Goal: Task Accomplishment & Management: Complete application form

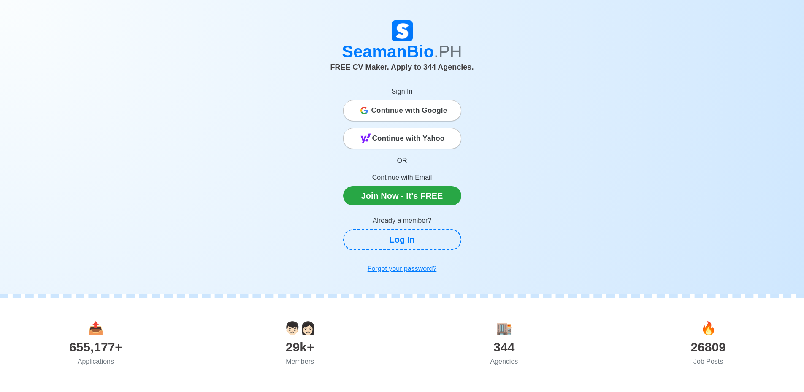
click at [409, 181] on p "Continue with Email" at bounding box center [402, 178] width 118 height 10
click at [416, 176] on p "Continue with Email" at bounding box center [402, 178] width 118 height 10
click at [412, 241] on link "Log In" at bounding box center [402, 239] width 118 height 21
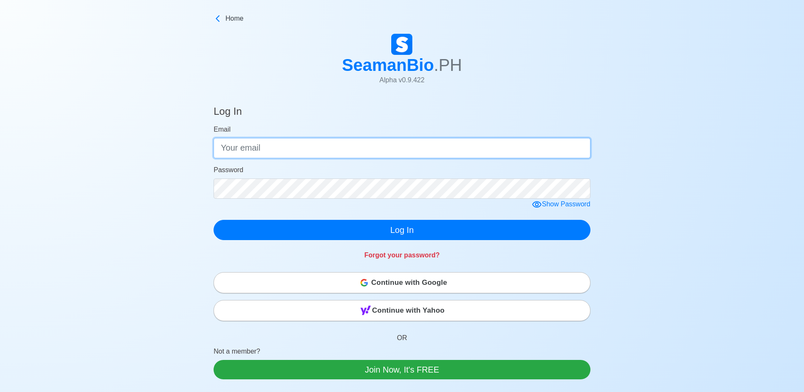
click at [280, 152] on input "Email" at bounding box center [402, 148] width 377 height 20
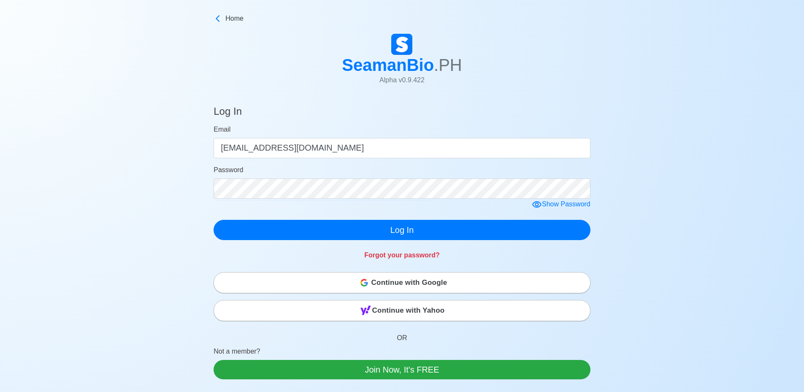
click at [546, 203] on div "Show Password" at bounding box center [561, 204] width 59 height 11
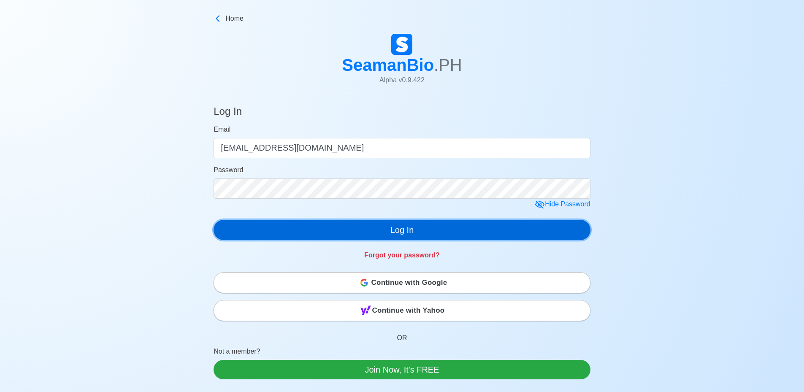
click at [394, 229] on button "Log In" at bounding box center [402, 230] width 377 height 20
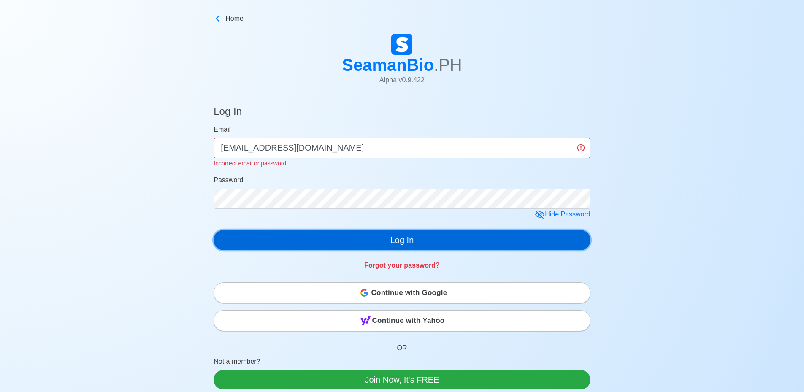
click at [395, 243] on button "Log In" at bounding box center [402, 240] width 377 height 20
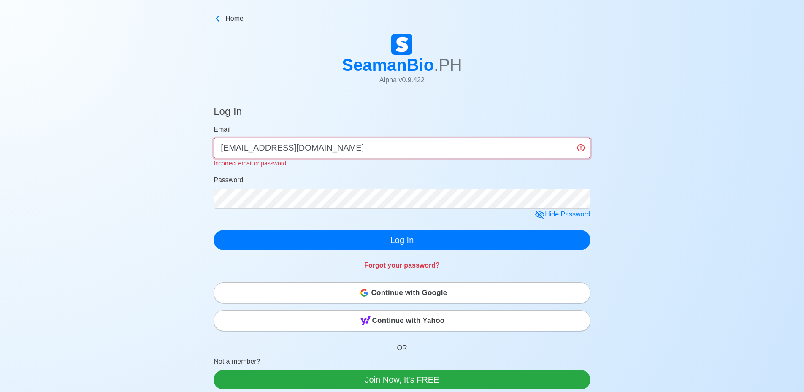
click at [237, 149] on input "[EMAIL_ADDRESS][DOMAIN_NAME]" at bounding box center [402, 148] width 377 height 20
click at [241, 150] on input "crbtrastig1224@gmail.com" at bounding box center [402, 148] width 377 height 20
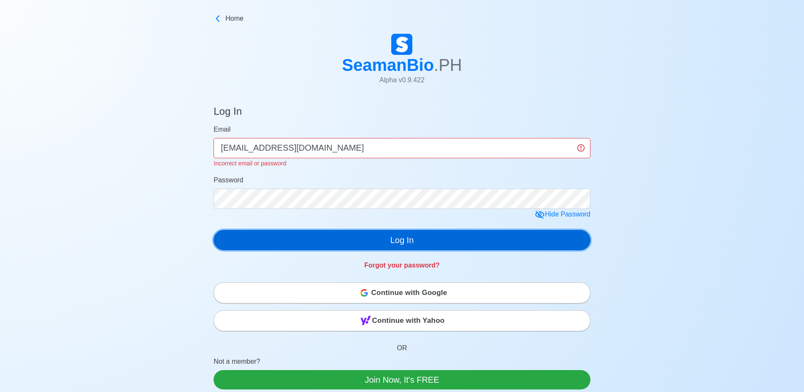
click at [396, 241] on div "Log In Email crbtastig1224@gmail.com Incorrect email or password Password Hide …" at bounding box center [402, 186] width 377 height 182
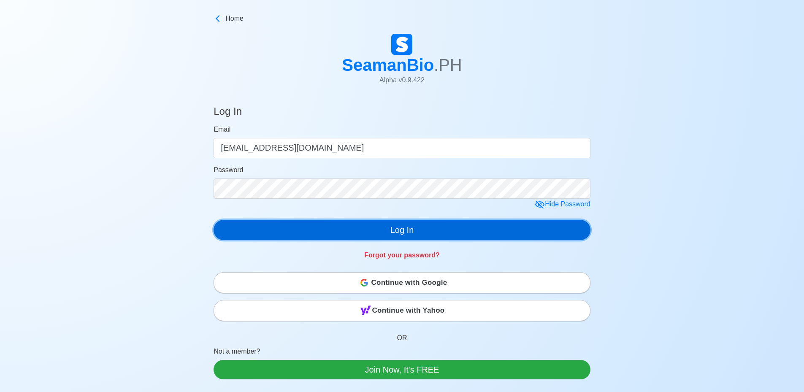
click at [396, 231] on button "Log In" at bounding box center [402, 230] width 377 height 20
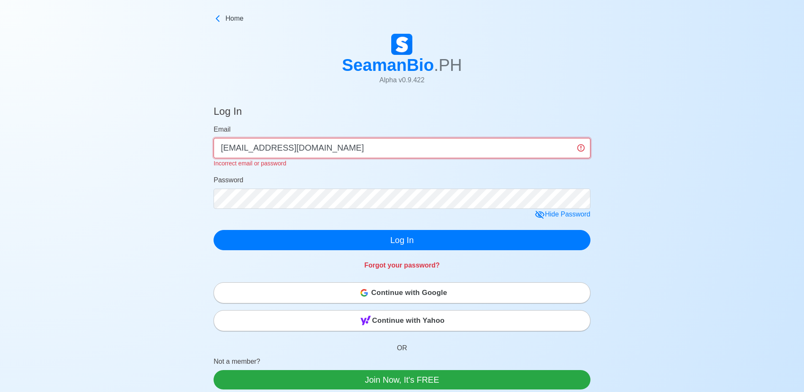
click at [224, 149] on input "[EMAIL_ADDRESS][DOMAIN_NAME]" at bounding box center [402, 148] width 377 height 20
type input "Crbtastig1224@gmail.com"
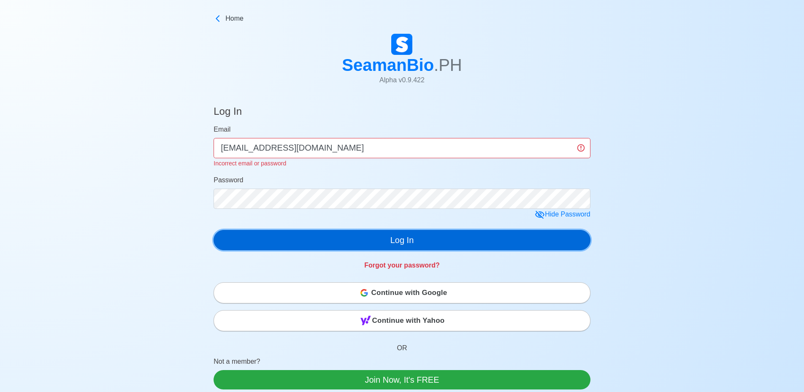
click at [386, 231] on button "Log In" at bounding box center [402, 240] width 377 height 20
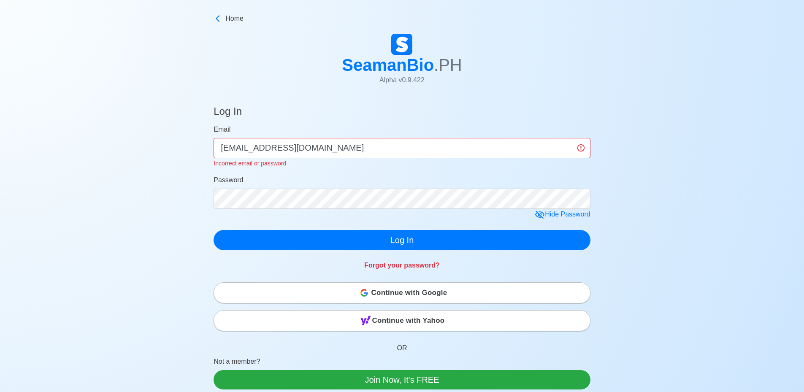
click at [377, 290] on span "Continue with Google" at bounding box center [409, 293] width 76 height 17
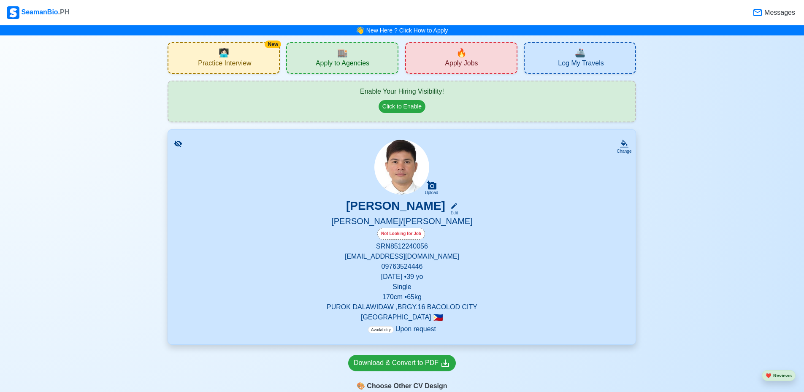
click at [390, 233] on div "Not Looking for Job" at bounding box center [401, 234] width 48 height 12
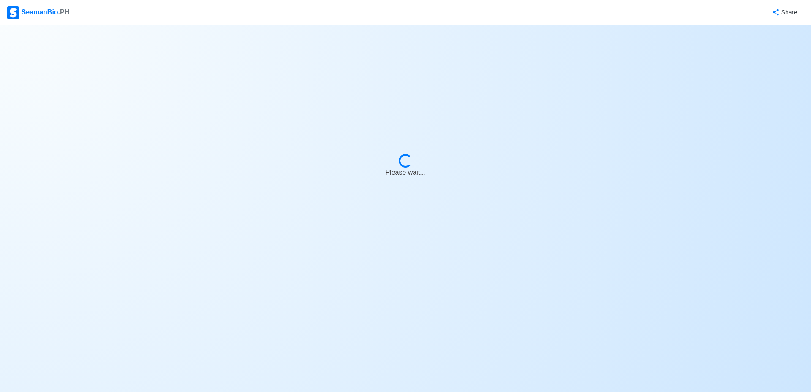
select select "Visible for Hiring"
select select "Single"
select select "PH"
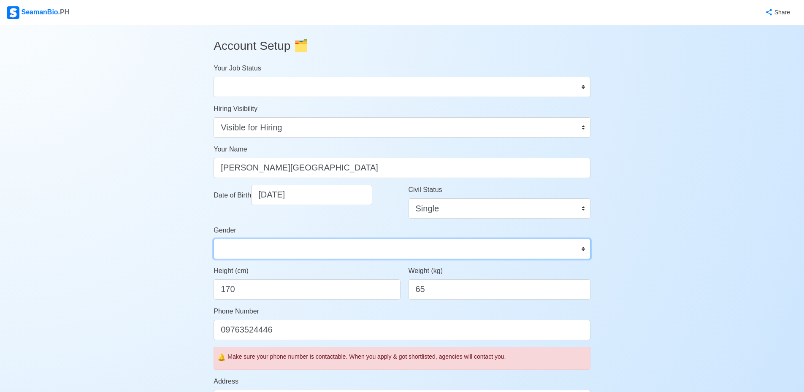
click at [268, 247] on select "[DEMOGRAPHIC_DATA] [DEMOGRAPHIC_DATA]" at bounding box center [402, 249] width 377 height 20
select select "[DEMOGRAPHIC_DATA]"
click at [214, 239] on select "[DEMOGRAPHIC_DATA] [DEMOGRAPHIC_DATA]" at bounding box center [402, 249] width 377 height 20
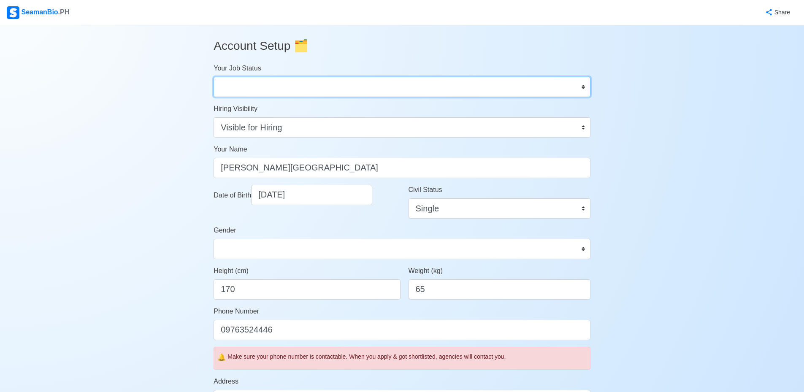
click at [582, 84] on select "Onboard Actively Looking for Job Not Looking for Job" at bounding box center [402, 87] width 377 height 20
select select "Actively Looking for Job"
click at [214, 77] on select "Onboard Actively Looking for Job Not Looking for Job" at bounding box center [402, 87] width 377 height 20
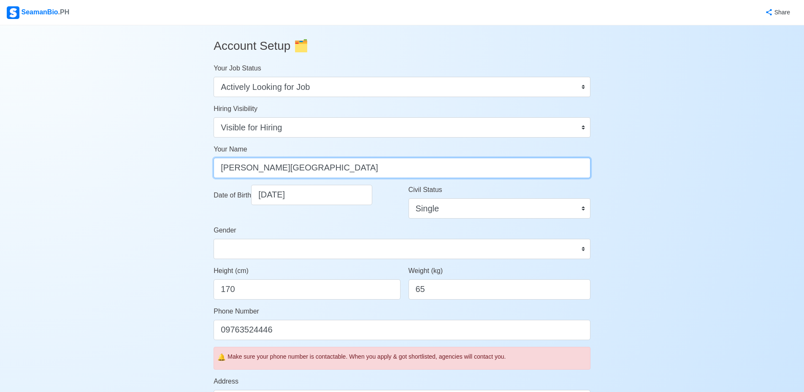
click at [255, 168] on input "[PERSON_NAME][GEOGRAPHIC_DATA]" at bounding box center [402, 168] width 377 height 20
click at [228, 170] on input "[PERSON_NAME]" at bounding box center [402, 168] width 377 height 20
click at [268, 168] on input "[PERSON_NAME]" at bounding box center [402, 168] width 377 height 20
type input "[PERSON_NAME]"
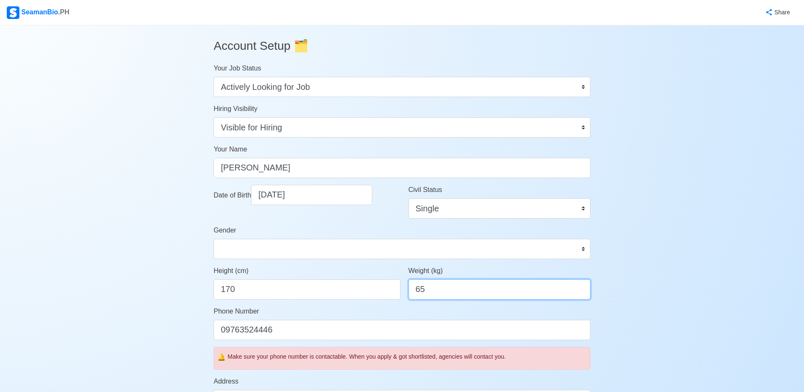
click at [427, 290] on input "65" at bounding box center [500, 289] width 182 height 20
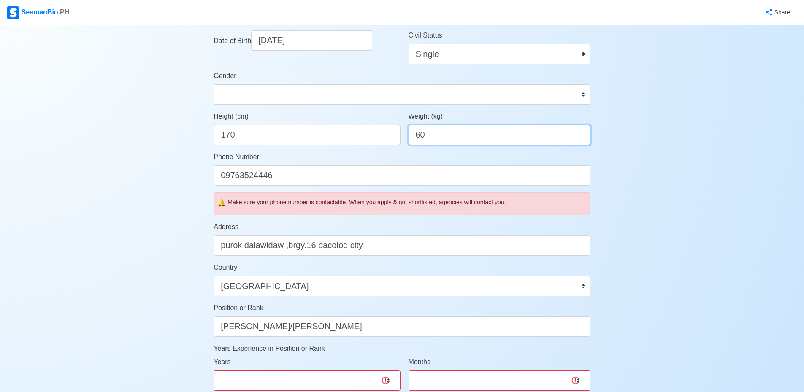
scroll to position [169, 0]
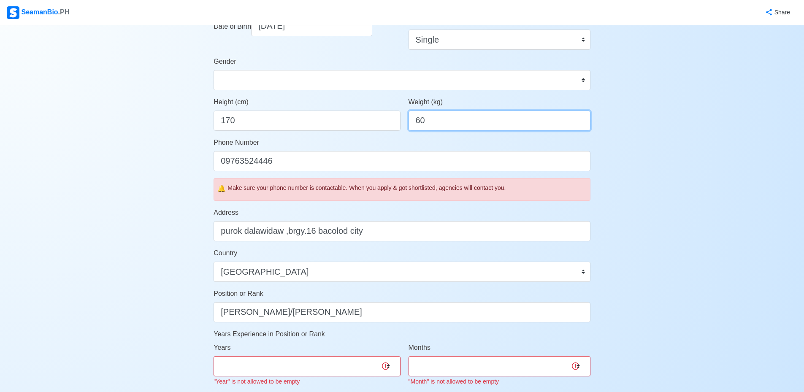
type input "60"
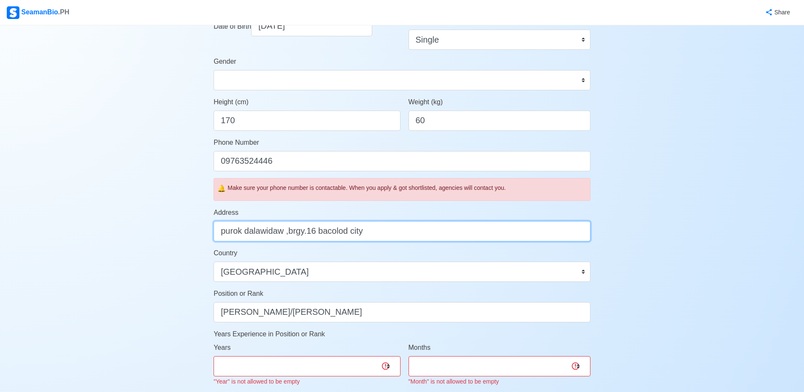
click at [372, 233] on input "purok dalawidaw ,brgy.16 bacolod city" at bounding box center [402, 231] width 377 height 20
type input "p"
click at [293, 233] on input "Address" at bounding box center [402, 231] width 377 height 20
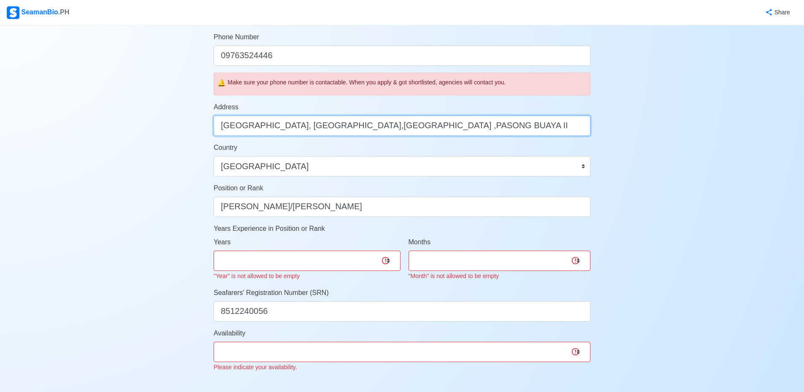
scroll to position [296, 0]
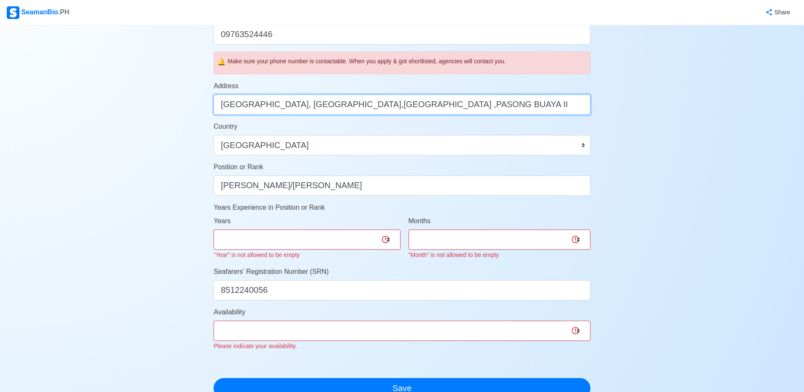
type input "[GEOGRAPHIC_DATA], [GEOGRAPHIC_DATA],[GEOGRAPHIC_DATA] ,PASONG BUAYA II"
click at [298, 236] on select "0 1 2 3 4 5 6 7 8 9 10 11 12 13 14 15 16 17 18 19 20 21 22 23 24 25 26 27 28 29…" at bounding box center [307, 240] width 187 height 20
click at [214, 230] on select "0 1 2 3 4 5 6 7 8 9 10 11 12 13 14 15 16 17 18 19 20 21 22 23 24 25 26 27 28 29…" at bounding box center [307, 240] width 187 height 20
click at [277, 239] on select "0 1 2 3 4 5 6 7 8 9 10 11 12 13 14 15 16 17 18 19 20 21 22 23 24 25 26 27 28 29…" at bounding box center [307, 240] width 187 height 20
click at [214, 230] on select "0 1 2 3 4 5 6 7 8 9 10 11 12 13 14 15 16 17 18 19 20 21 22 23 24 25 26 27 28 29…" at bounding box center [307, 240] width 187 height 20
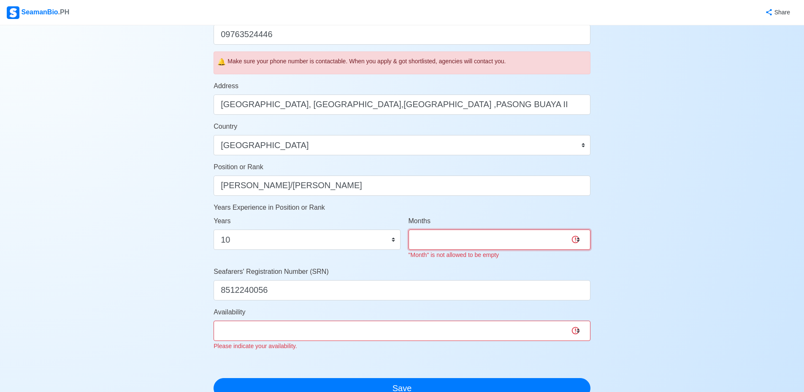
click at [427, 241] on select "0 1 2 3 4 5 6 7 8 9 10 11" at bounding box center [500, 240] width 182 height 20
click at [332, 246] on select "0 1 2 3 4 5 6 7 8 9 10 11 12 13 14 15 16 17 18 19 20 21 22 23 24 25 26 27 28 29…" at bounding box center [307, 240] width 187 height 20
click at [54, 195] on div "Account Setup 🗂️ Your Job Status Onboard Actively Looking for Job Not Looking f…" at bounding box center [402, 121] width 804 height 783
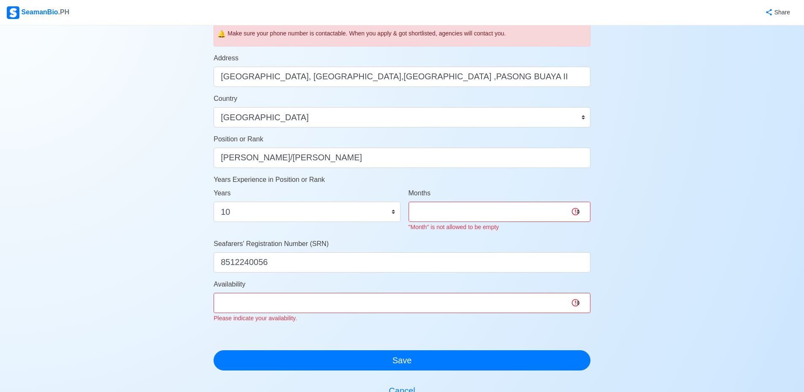
scroll to position [338, 0]
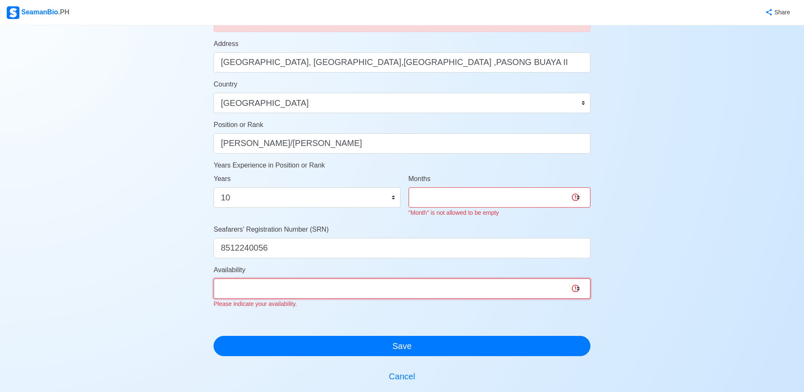
click at [266, 286] on select "Immediate [DATE] [DATE] [DATE] [DATE] [DATE] [DATE] [DATE] [DATE] [DATE]" at bounding box center [402, 289] width 377 height 20
click at [75, 204] on div "Account Setup 🗂️ Your Job Status Onboard Actively Looking for Job Not Looking f…" at bounding box center [402, 79] width 804 height 783
click at [375, 142] on input "[PERSON_NAME]/[PERSON_NAME]" at bounding box center [402, 143] width 377 height 20
click at [235, 199] on select "0 1 2 3 4 5 6 7 8 9 10 11 12 13 14 15 16 17 18 19 20 21 22 23 24 25 26 27 28 29…" at bounding box center [307, 197] width 187 height 20
select select "6"
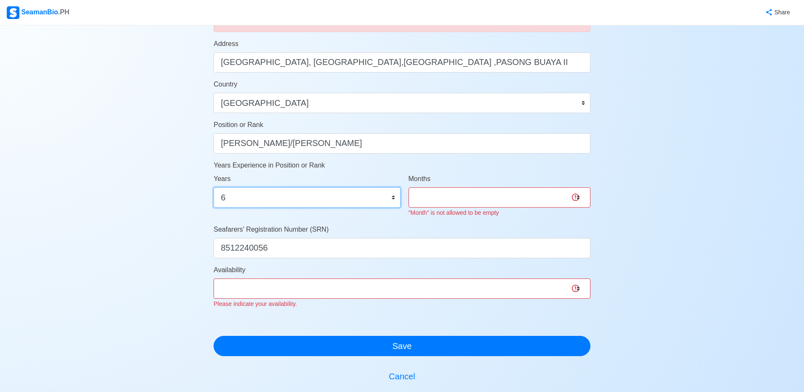
click at [214, 187] on select "0 1 2 3 4 5 6 7 8 9 10 11 12 13 14 15 16 17 18 19 20 21 22 23 24 25 26 27 28 29…" at bounding box center [307, 197] width 187 height 20
click at [435, 201] on select "0 1 2 3 4 5 6 7 8 9 10 11" at bounding box center [500, 197] width 182 height 20
select select "4"
click at [409, 187] on select "0 1 2 3 4 5 6 7 8 9 10 11" at bounding box center [500, 197] width 182 height 20
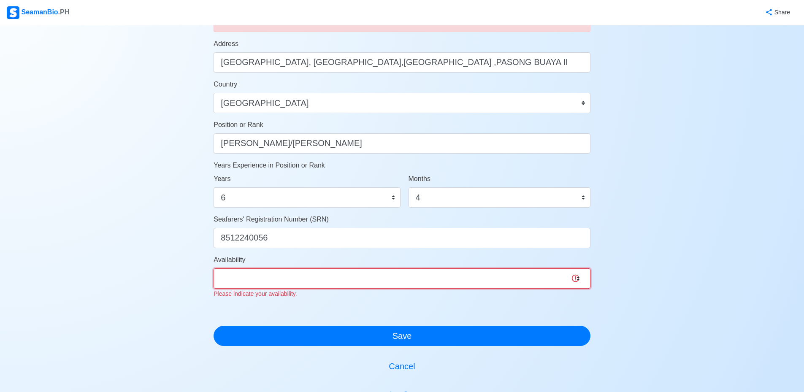
click at [405, 290] on div "Availability Immediate [DATE] [DATE] [DATE] [DATE] [DATE] [DATE] [DATE] [DATE] …" at bounding box center [402, 277] width 377 height 44
select select "4102416000000"
click at [214, 268] on select "Immediate [DATE] [DATE] [DATE] [DATE] [DATE] [DATE] [DATE] [DATE] [DATE]" at bounding box center [402, 278] width 377 height 20
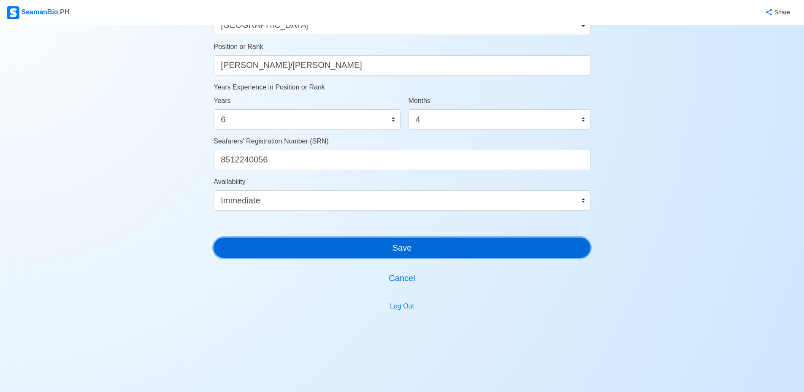
scroll to position [416, 0]
click at [372, 257] on button "Save" at bounding box center [402, 248] width 377 height 20
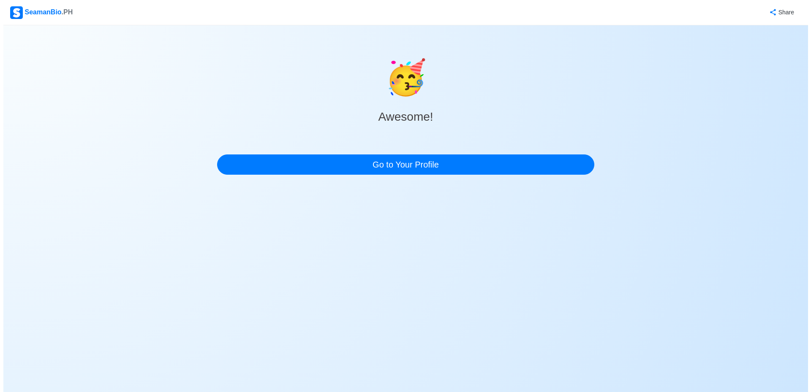
scroll to position [0, 0]
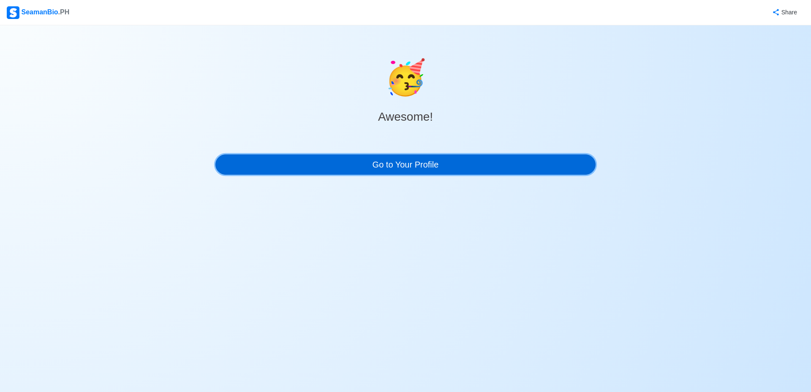
click at [404, 163] on link "Go to Your Profile" at bounding box center [405, 165] width 380 height 20
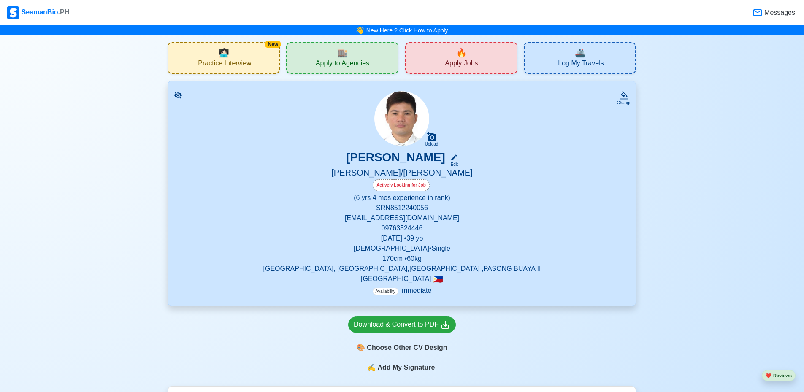
click at [228, 61] on span "Practice Interview" at bounding box center [224, 64] width 53 height 11
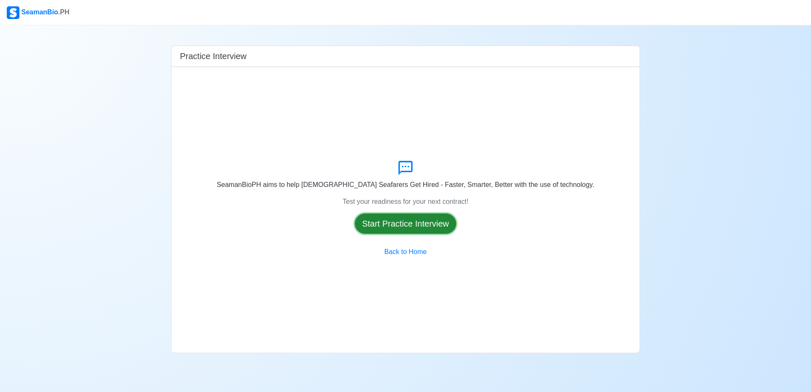
click at [401, 225] on button "Start Practice Interview" at bounding box center [405, 224] width 101 height 20
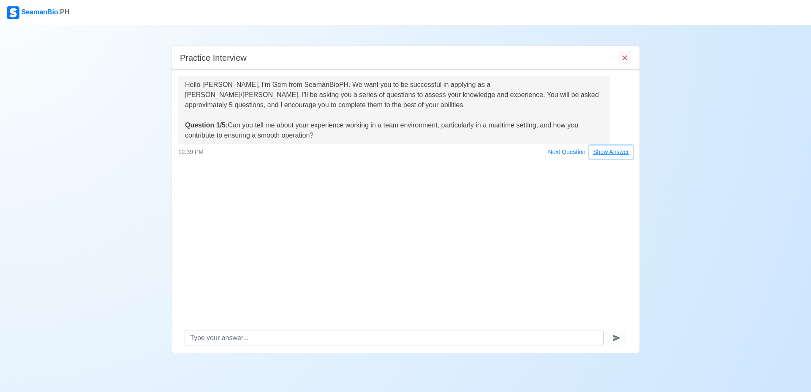
click at [624, 151] on button "Show Answer" at bounding box center [610, 152] width 43 height 13
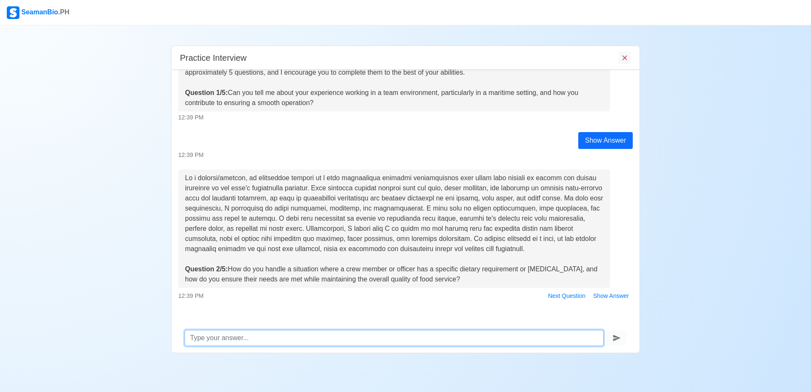
scroll to position [39, 0]
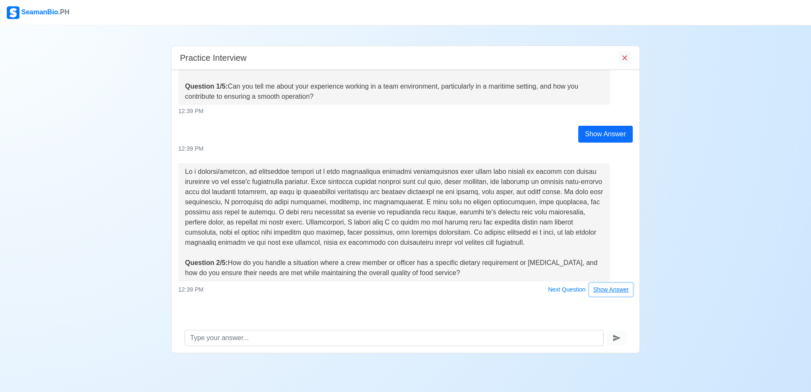
click at [601, 289] on button "Show Answer" at bounding box center [610, 289] width 43 height 13
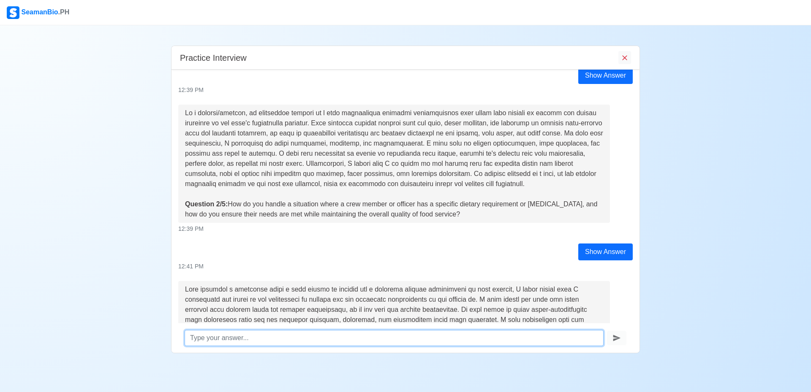
scroll to position [220, 0]
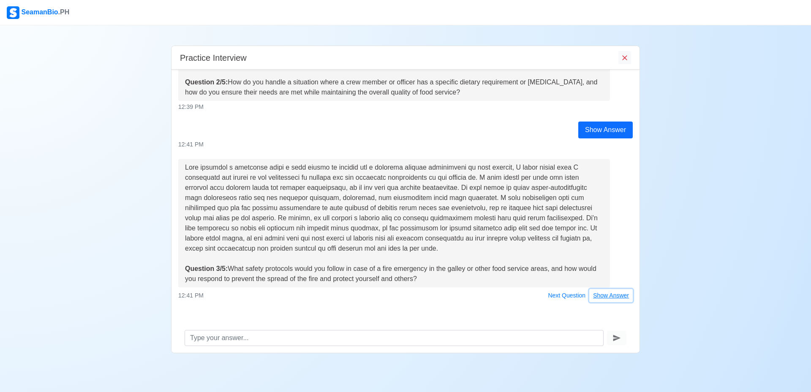
click at [601, 296] on button "Show Answer" at bounding box center [610, 295] width 43 height 13
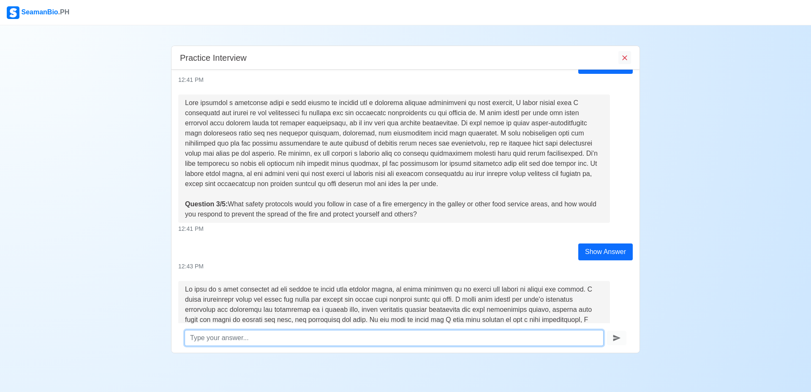
scroll to position [396, 0]
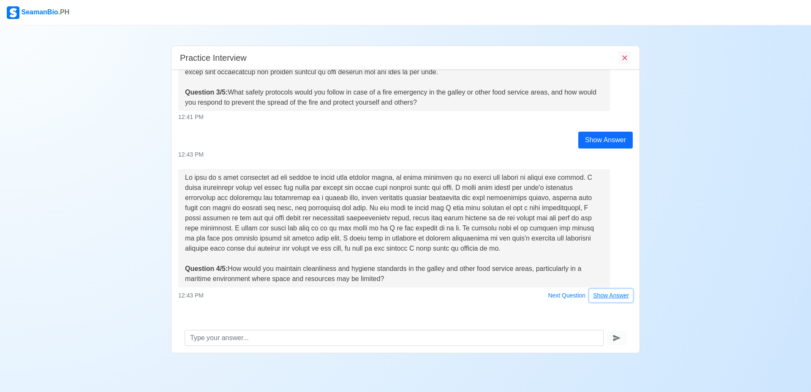
click at [595, 295] on button "Show Answer" at bounding box center [610, 295] width 43 height 13
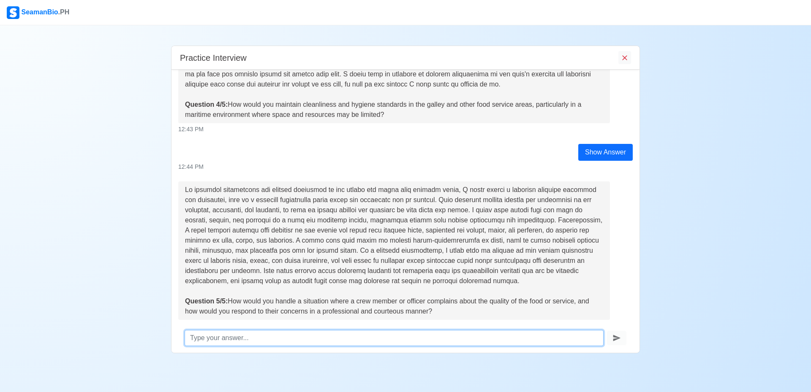
scroll to position [599, 0]
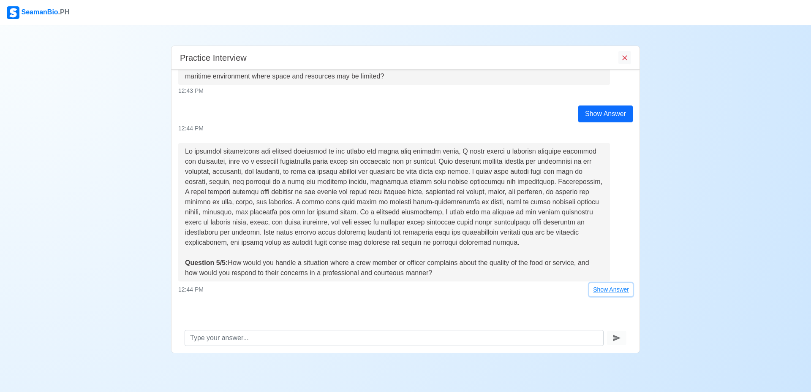
click at [594, 293] on button "Show Answer" at bounding box center [610, 289] width 43 height 13
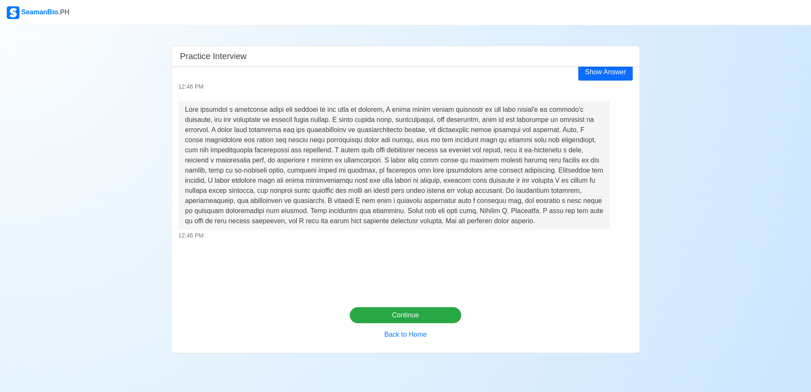
scroll to position [835, 0]
click at [418, 317] on button "Continue" at bounding box center [406, 315] width 112 height 16
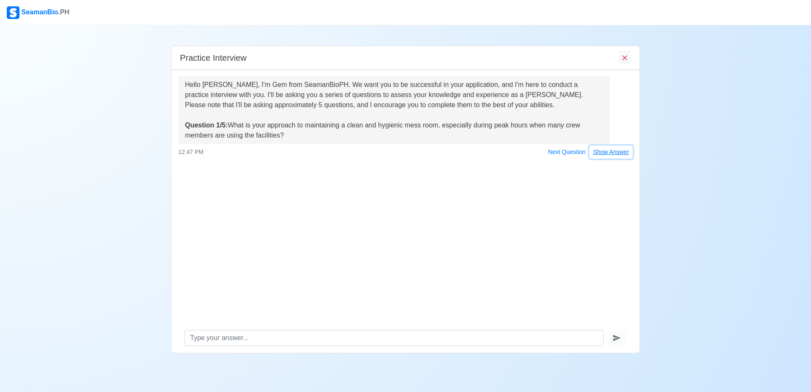
click at [612, 152] on button "Show Answer" at bounding box center [610, 152] width 43 height 13
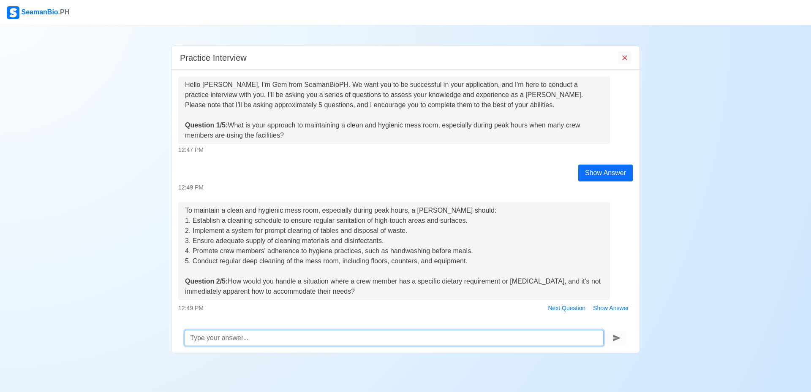
scroll to position [19, 0]
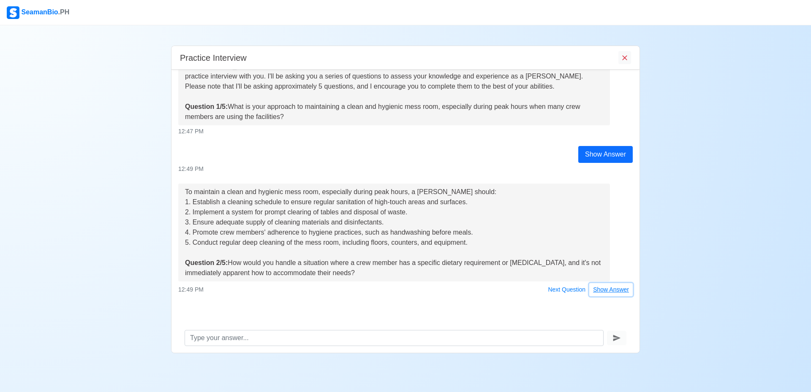
click at [596, 290] on button "Show Answer" at bounding box center [610, 289] width 43 height 13
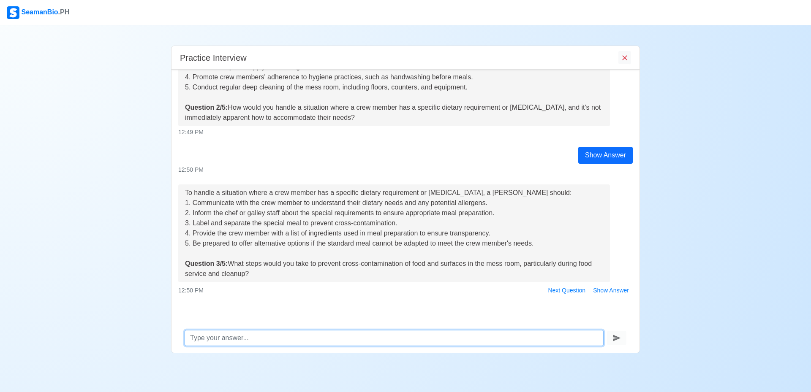
scroll to position [175, 0]
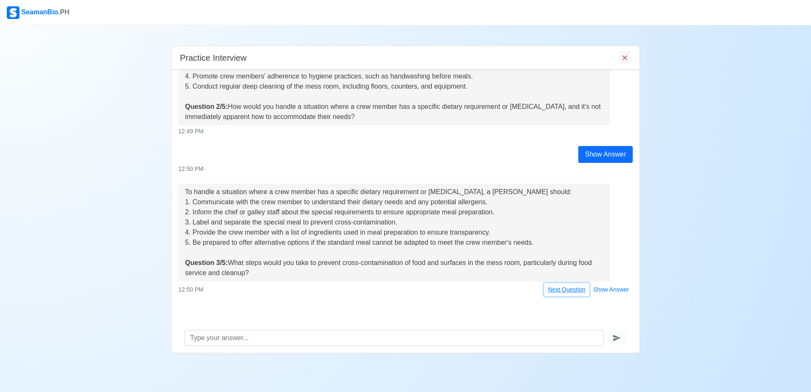
click at [544, 290] on button "Next Question" at bounding box center [566, 289] width 45 height 13
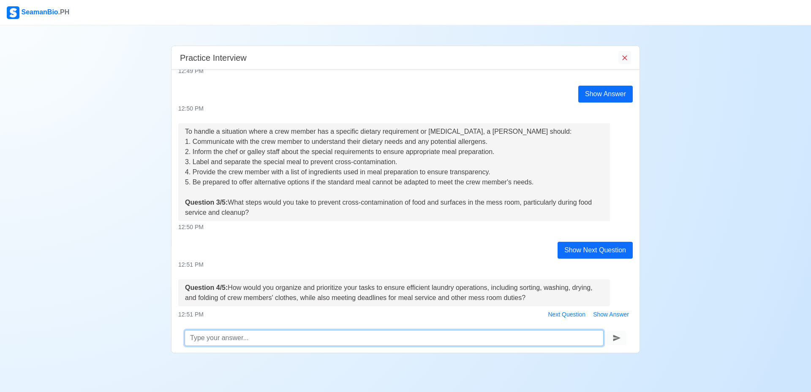
scroll to position [260, 0]
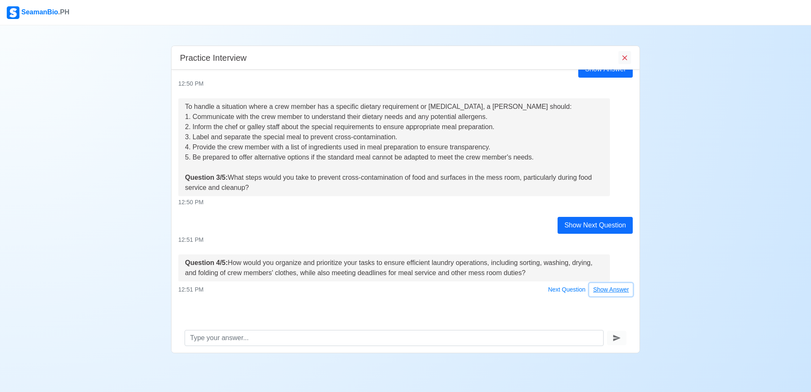
click at [594, 288] on button "Show Answer" at bounding box center [610, 289] width 43 height 13
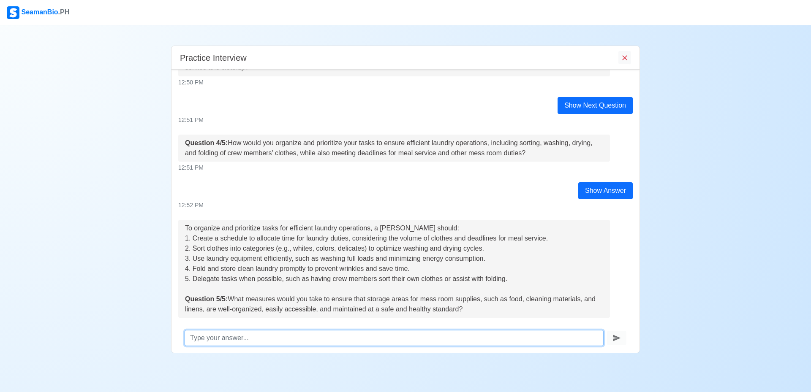
scroll to position [417, 0]
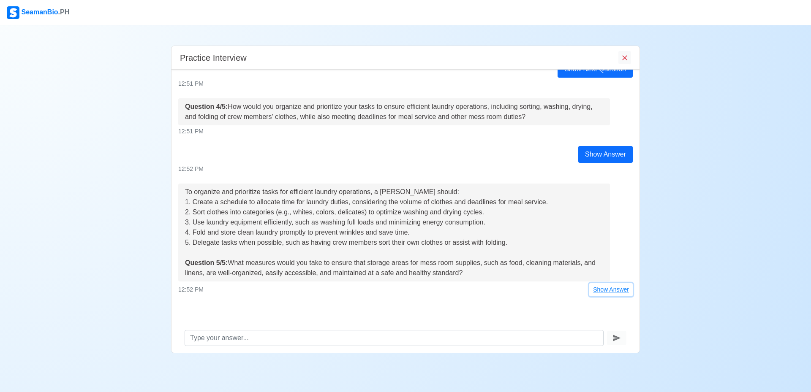
click at [589, 287] on button "Show Answer" at bounding box center [610, 289] width 43 height 13
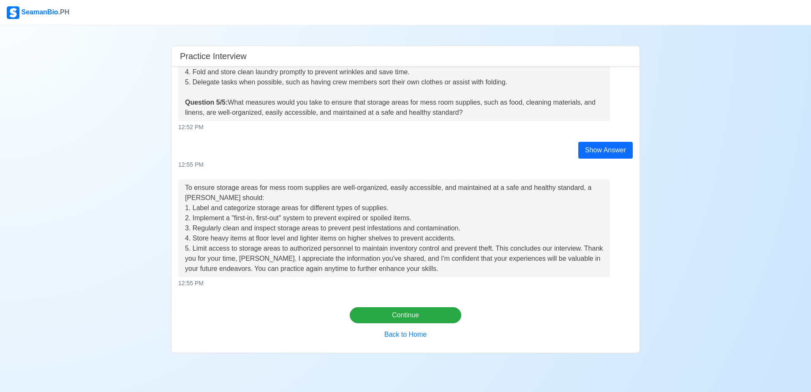
scroll to position [616, 0]
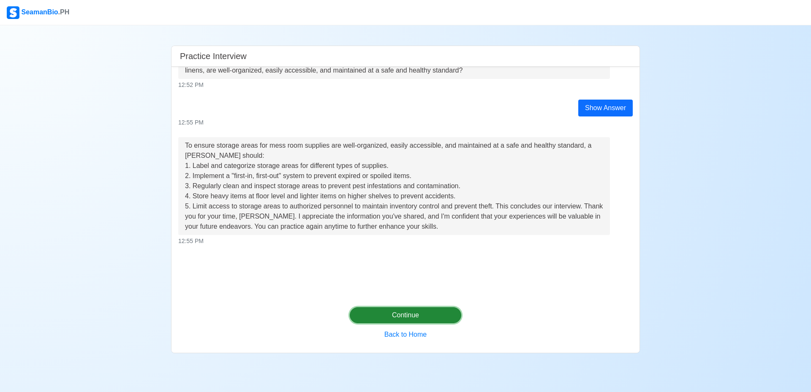
click at [389, 318] on button "Continue" at bounding box center [406, 315] width 112 height 16
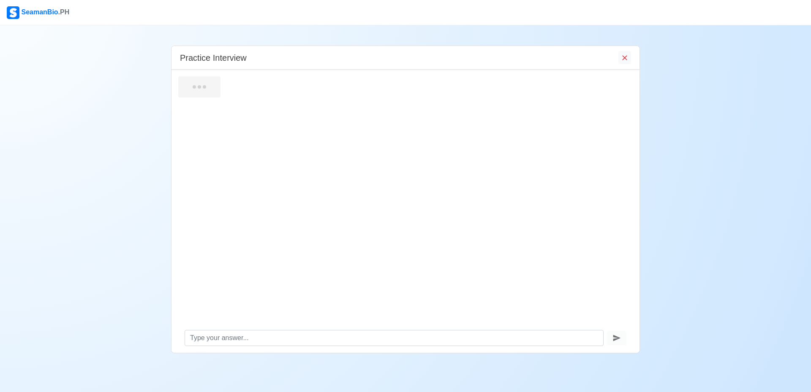
scroll to position [0, 0]
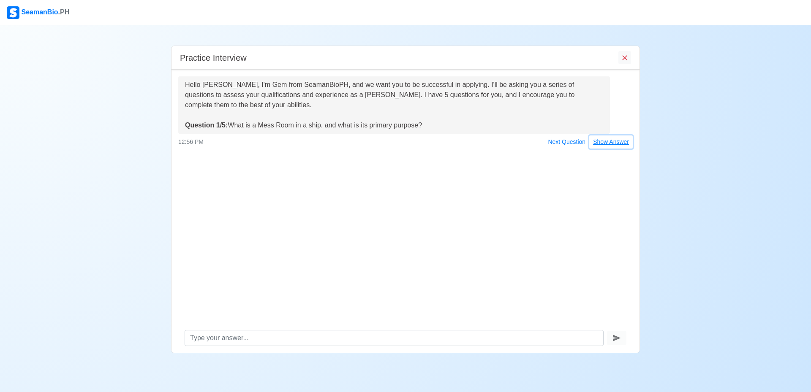
click at [618, 145] on button "Show Answer" at bounding box center [610, 142] width 43 height 13
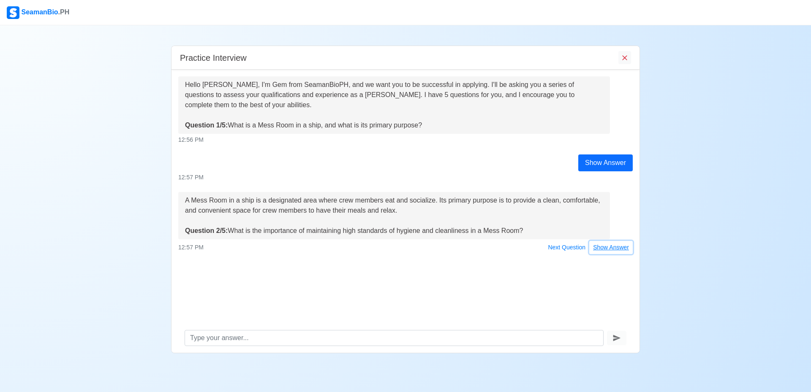
click at [612, 250] on button "Show Answer" at bounding box center [610, 247] width 43 height 13
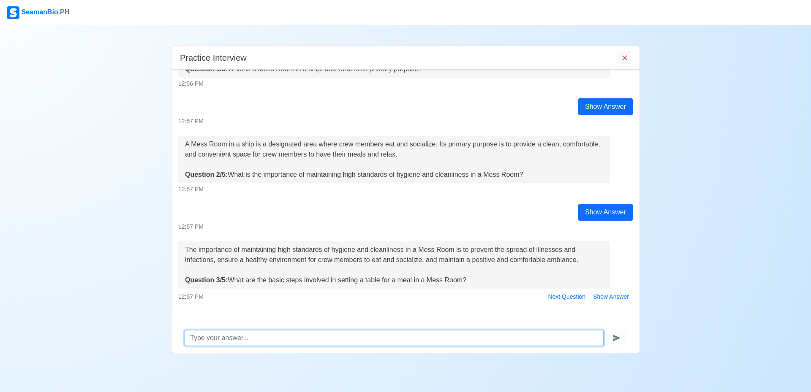
scroll to position [64, 0]
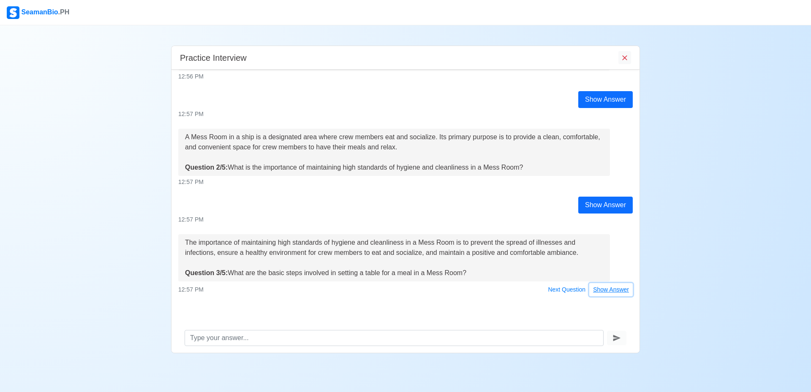
click at [601, 291] on button "Show Answer" at bounding box center [610, 289] width 43 height 13
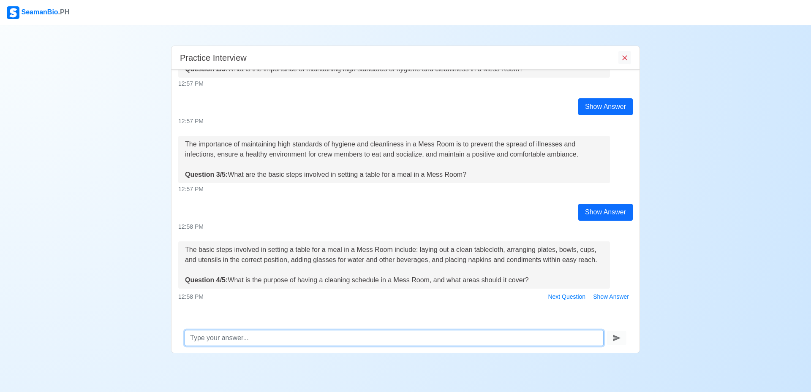
scroll to position [163, 0]
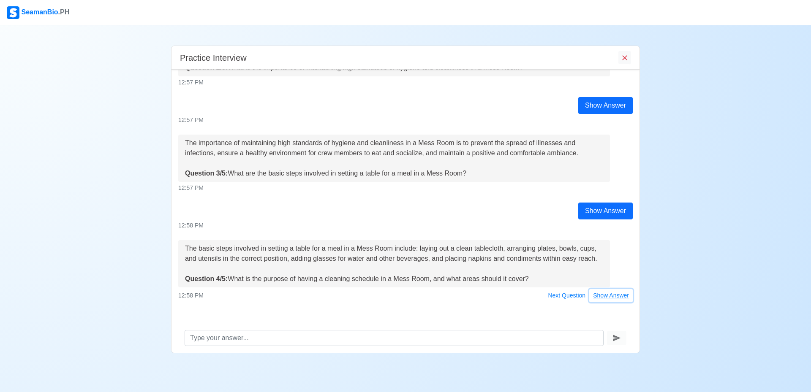
click at [615, 297] on button "Show Answer" at bounding box center [610, 295] width 43 height 13
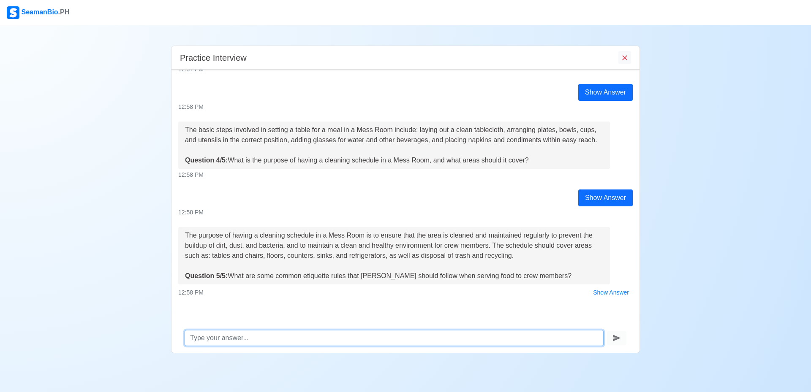
scroll to position [285, 0]
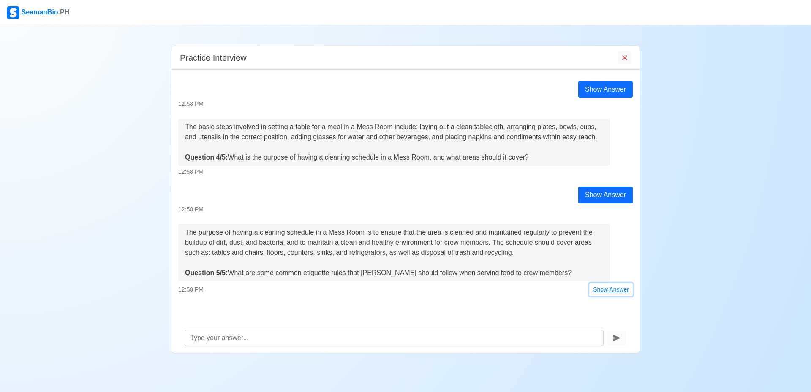
click at [589, 289] on button "Show Answer" at bounding box center [610, 289] width 43 height 13
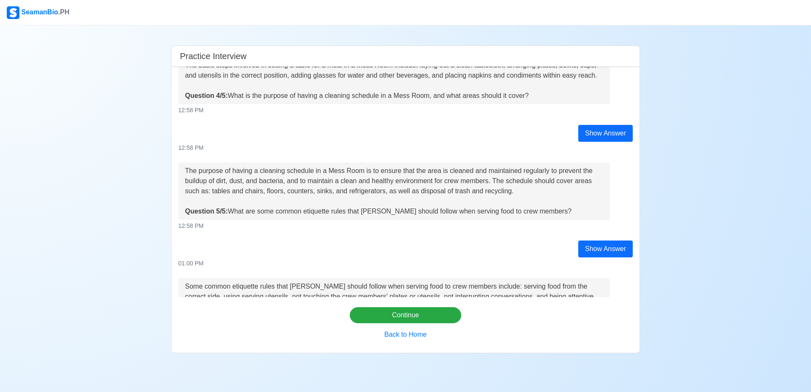
scroll to position [444, 0]
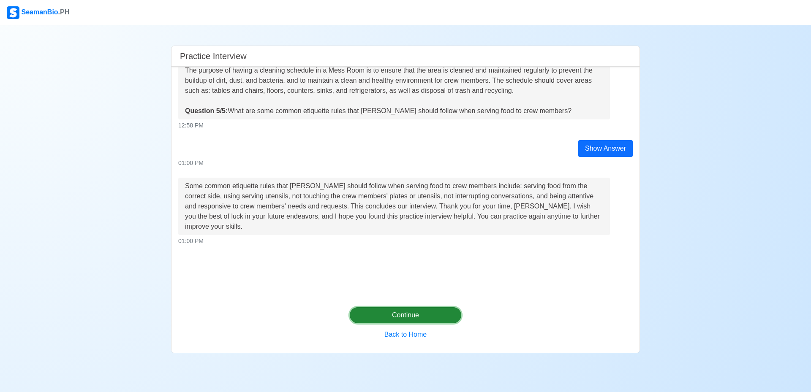
click at [374, 318] on button "Continue" at bounding box center [406, 315] width 112 height 16
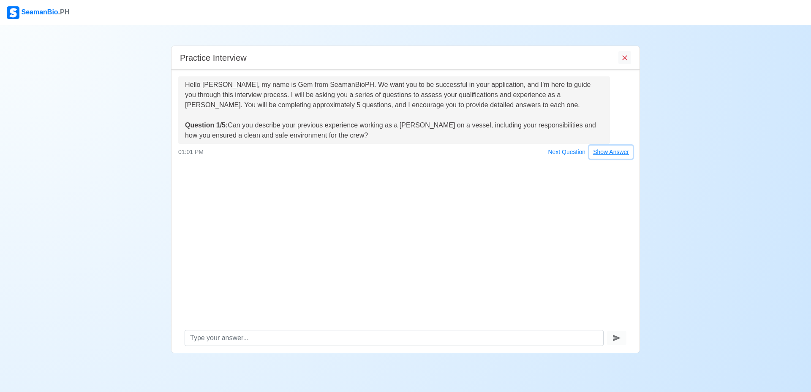
click at [607, 157] on button "Show Answer" at bounding box center [610, 152] width 43 height 13
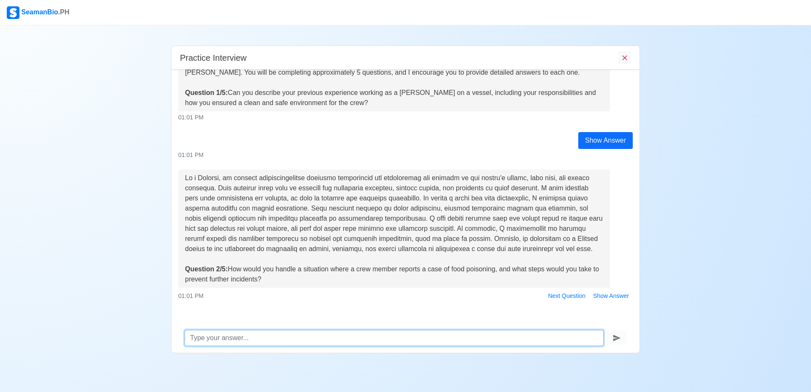
scroll to position [33, 0]
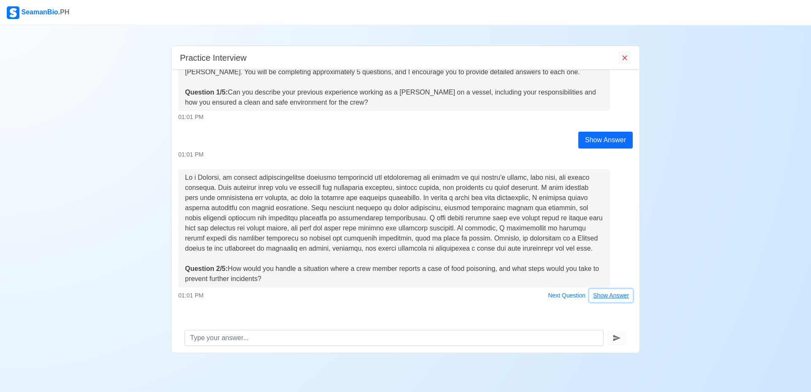
click at [591, 299] on button "Show Answer" at bounding box center [610, 295] width 43 height 13
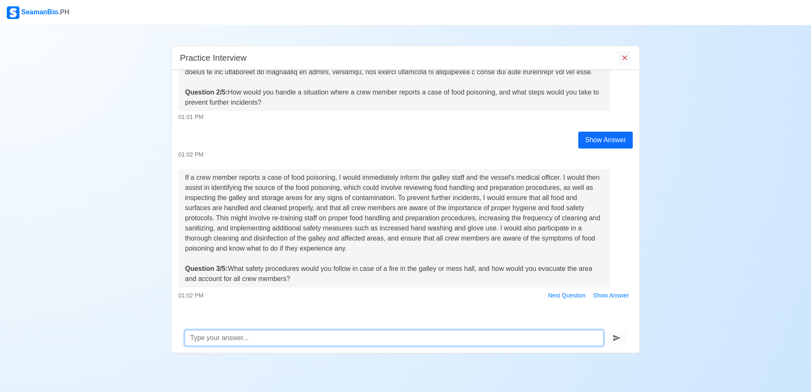
scroll to position [216, 0]
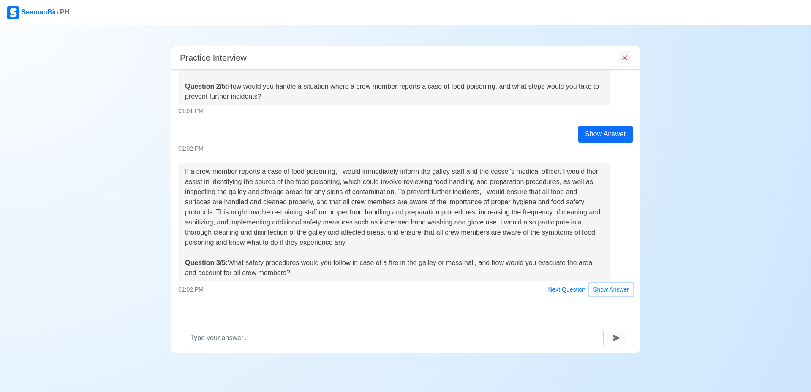
click at [607, 293] on button "Show Answer" at bounding box center [610, 289] width 43 height 13
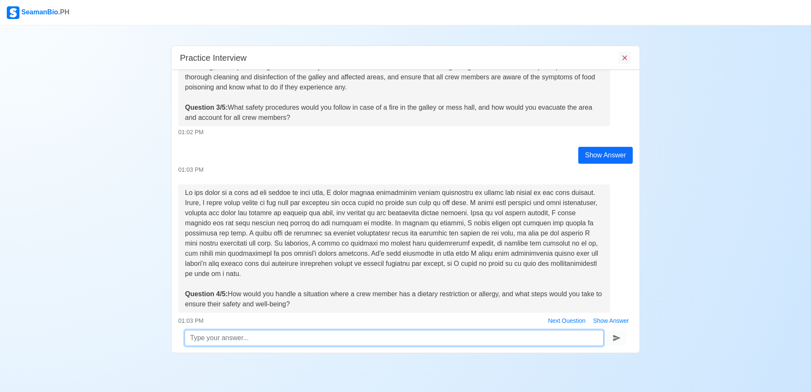
scroll to position [386, 0]
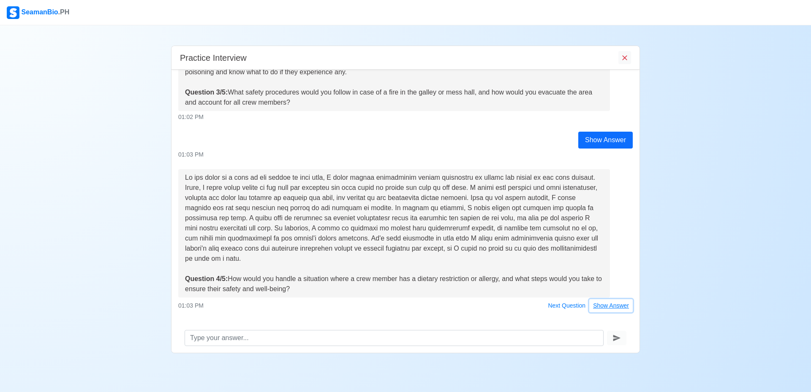
click at [594, 299] on button "Show Answer" at bounding box center [610, 305] width 43 height 13
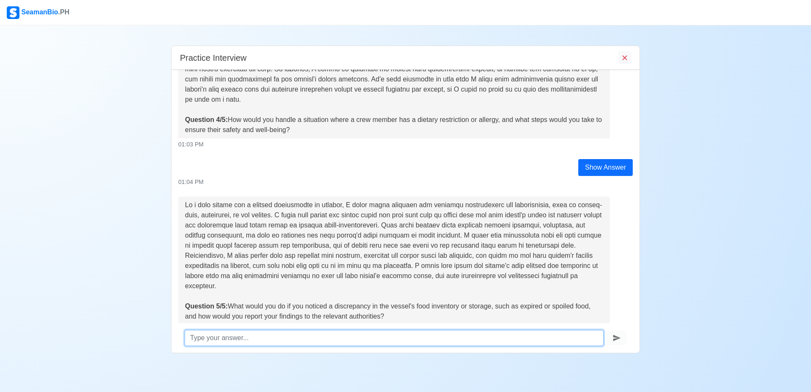
scroll to position [572, 0]
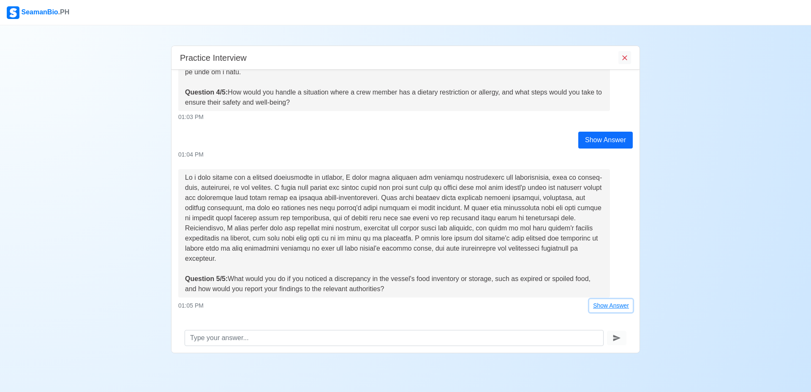
click at [601, 299] on button "Show Answer" at bounding box center [610, 305] width 43 height 13
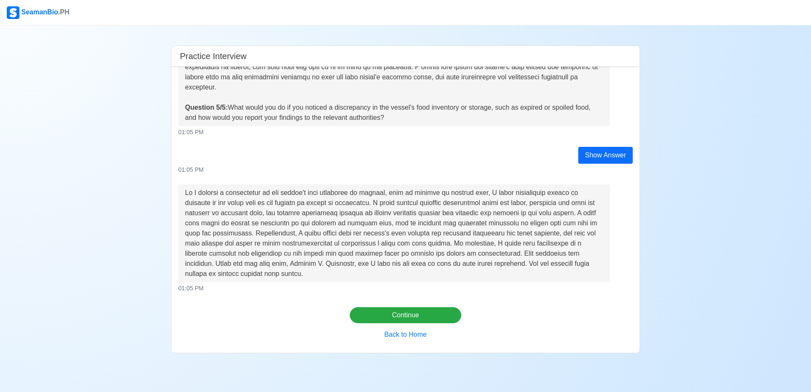
scroll to position [778, 0]
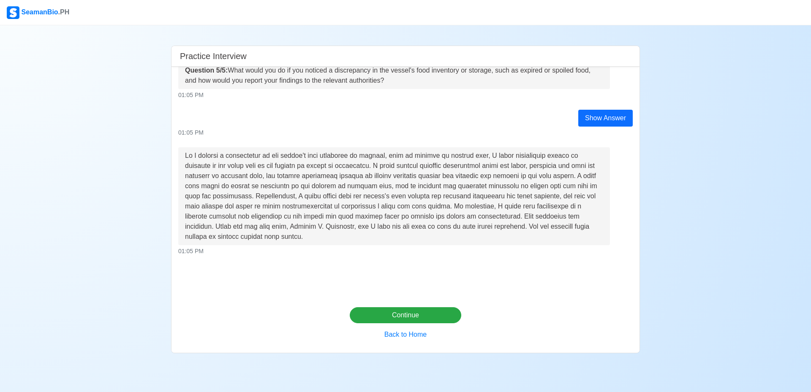
click at [393, 254] on div "Hello [PERSON_NAME], my name is Gem from SeamanBioPH. We want you to be success…" at bounding box center [405, 182] width 468 height 230
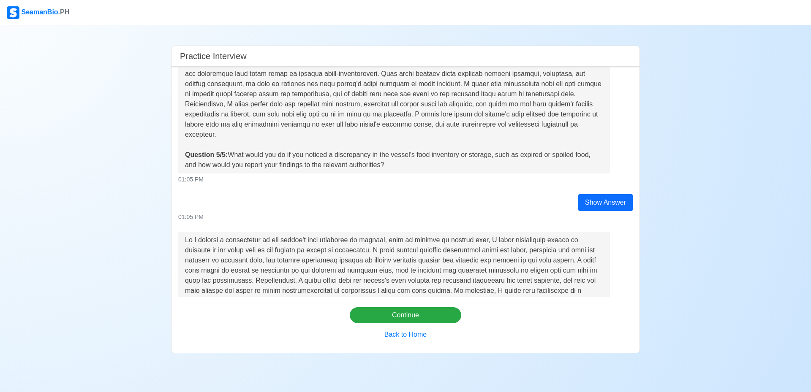
scroll to position [736, 0]
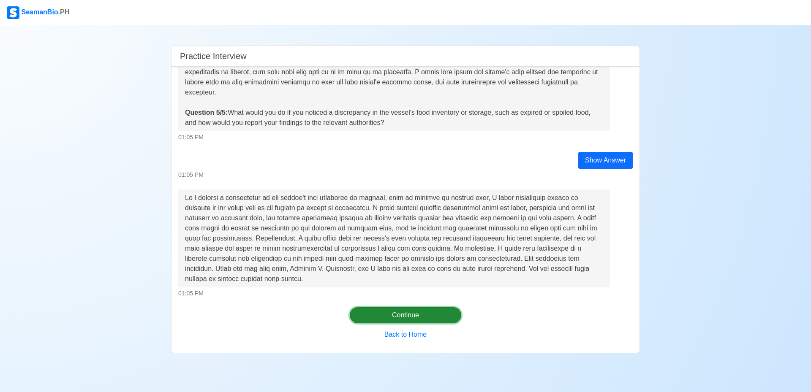
click at [399, 312] on button "Continue" at bounding box center [406, 315] width 112 height 16
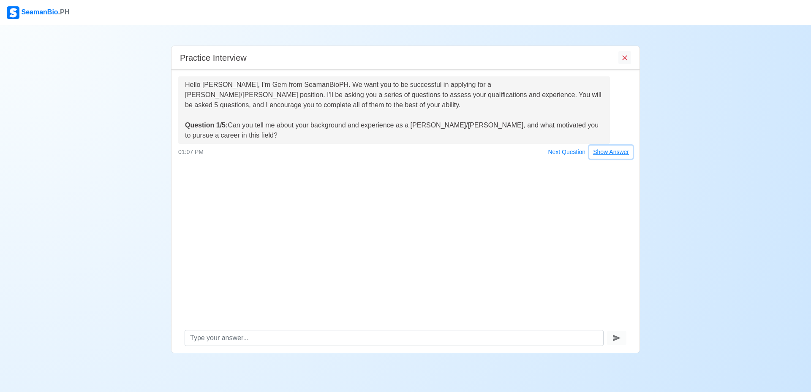
click at [601, 153] on button "Show Answer" at bounding box center [610, 152] width 43 height 13
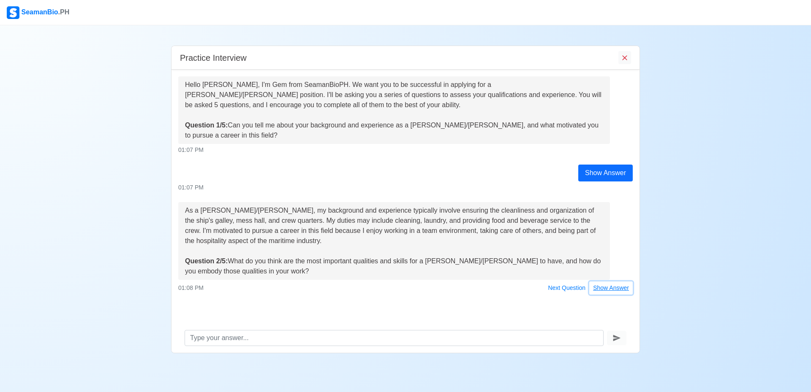
click at [617, 289] on button "Show Answer" at bounding box center [610, 288] width 43 height 13
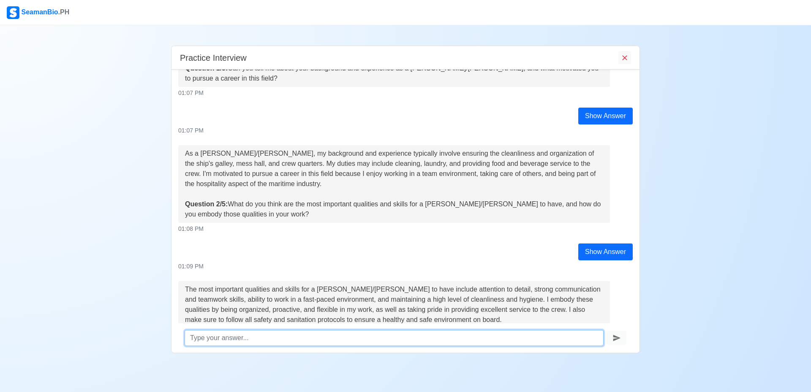
scroll to position [128, 0]
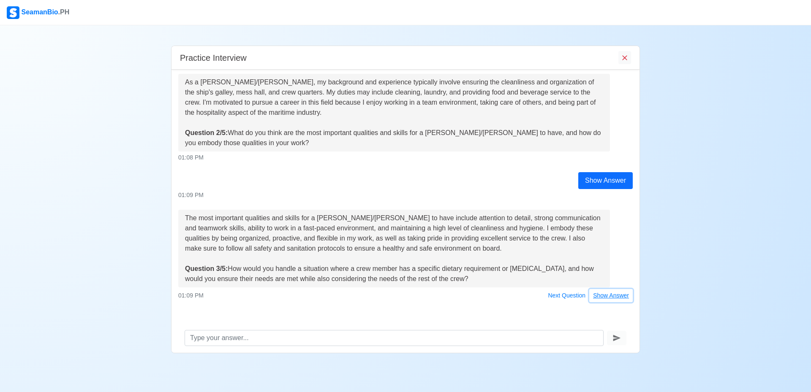
click at [605, 298] on button "Show Answer" at bounding box center [610, 295] width 43 height 13
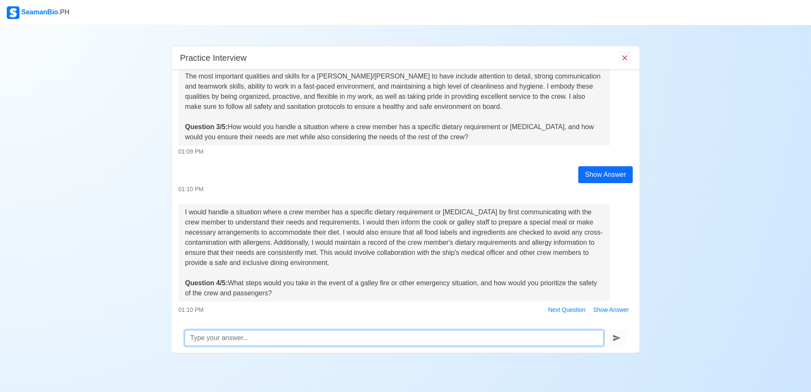
scroll to position [285, 0]
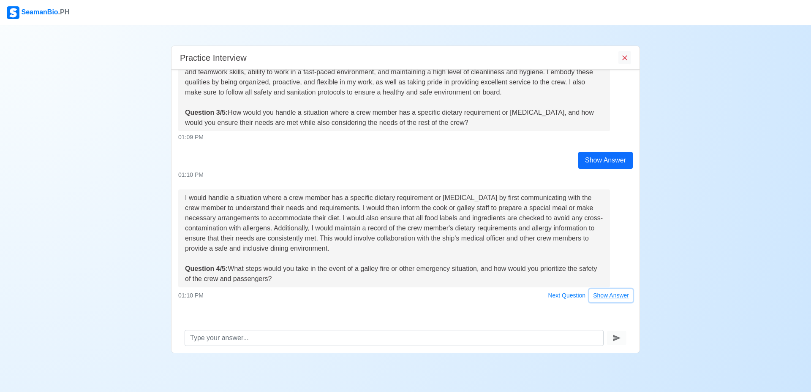
click at [607, 295] on button "Show Answer" at bounding box center [610, 295] width 43 height 13
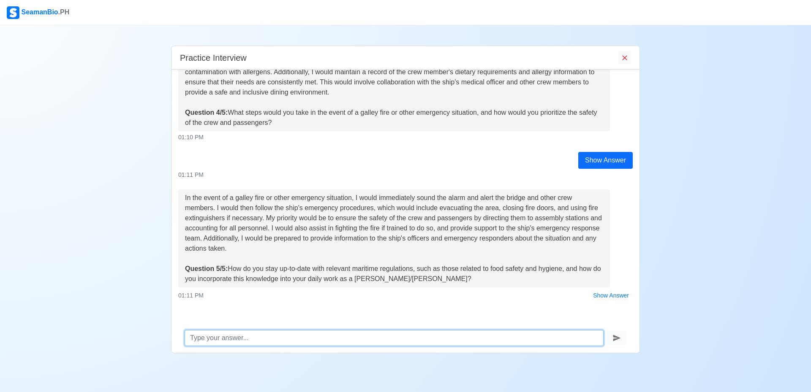
scroll to position [447, 0]
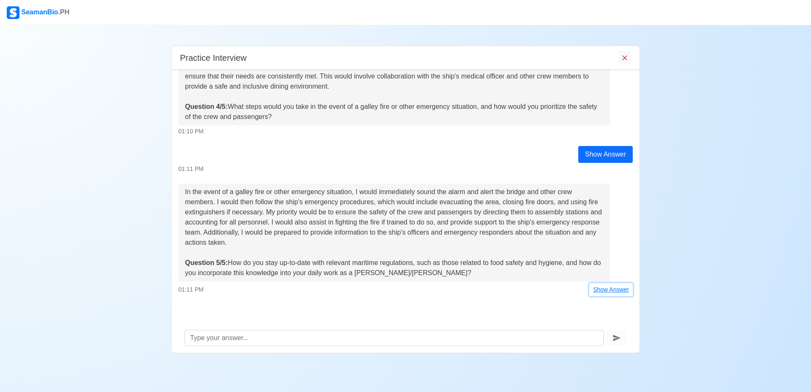
click at [604, 291] on button "Show Answer" at bounding box center [610, 289] width 43 height 13
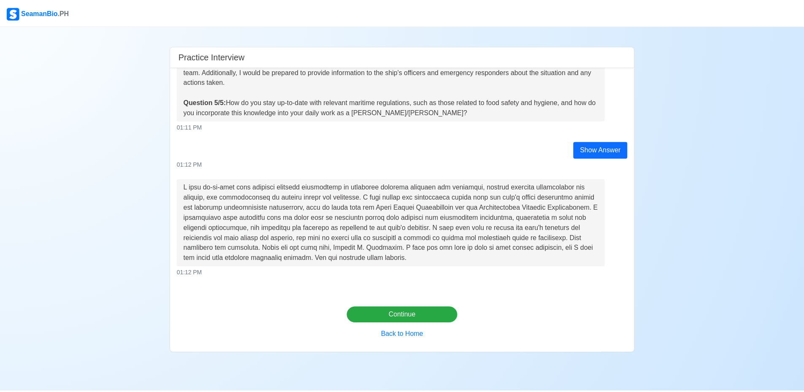
scroll to position [636, 0]
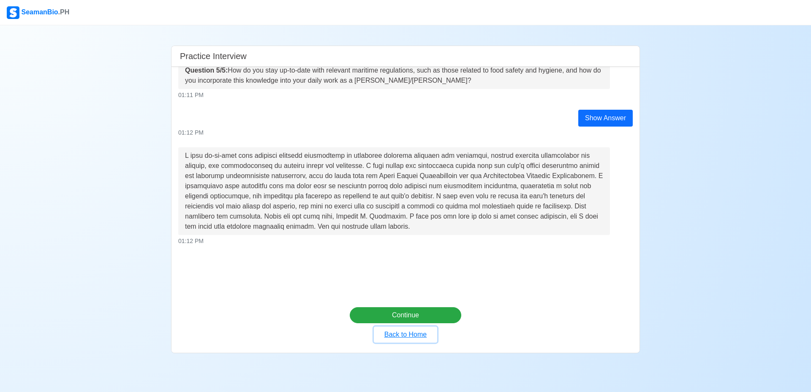
click at [403, 339] on button "Back to Home" at bounding box center [405, 335] width 63 height 16
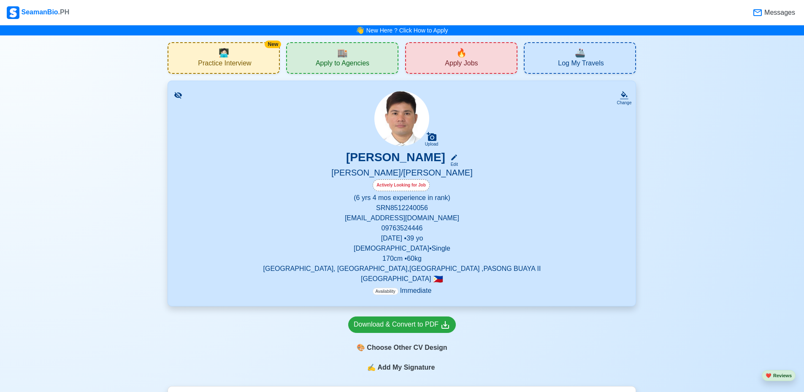
click at [424, 187] on div "Actively Looking for Job" at bounding box center [401, 185] width 57 height 12
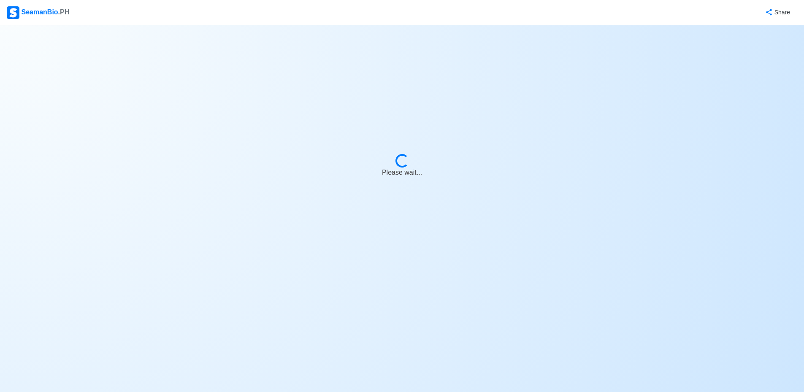
select select "Actively Looking for Job"
select select "Visible for Hiring"
select select "Single"
select select "[DEMOGRAPHIC_DATA]"
select select "PH"
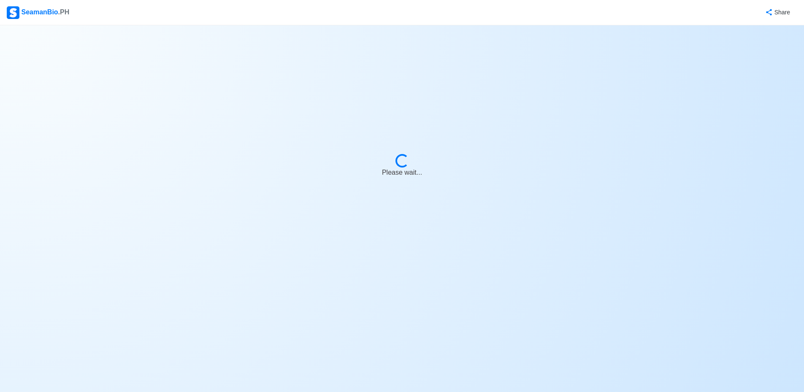
select select "6"
select select "4"
select select "4102416000000"
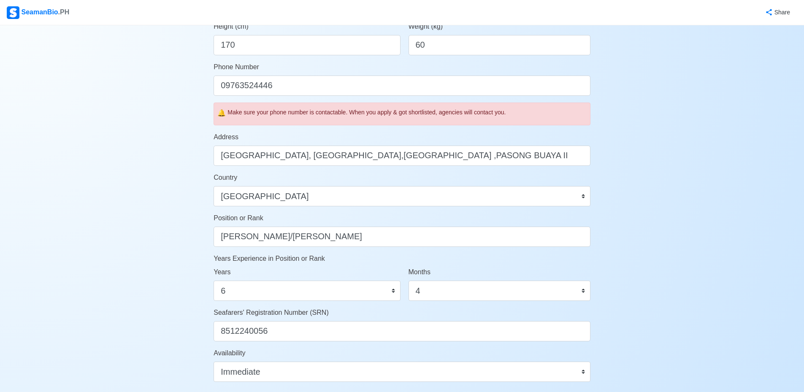
scroll to position [296, 0]
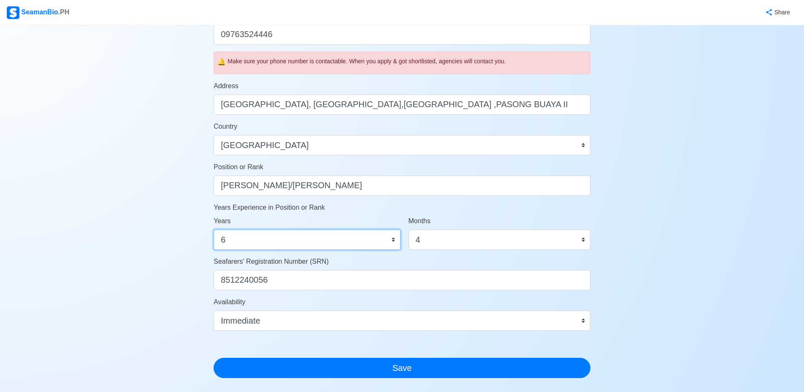
click at [238, 242] on select "0 1 2 3 4 5 6 7 8 9 10 11 12 13 14 15 16 17 18 19 20 21 22 23 24 25 26 27 28 29…" at bounding box center [307, 240] width 187 height 20
click at [176, 209] on div "Account Setup 🗂️ Your Job Status Onboard Actively Looking for Job Not Looking f…" at bounding box center [402, 111] width 804 height 762
click at [241, 241] on select "0 1 2 3 4 5 6 7 8 9 10 11 12 13 14 15 16 17 18 19 20 21 22 23 24 25 26 27 28 29…" at bounding box center [307, 240] width 187 height 20
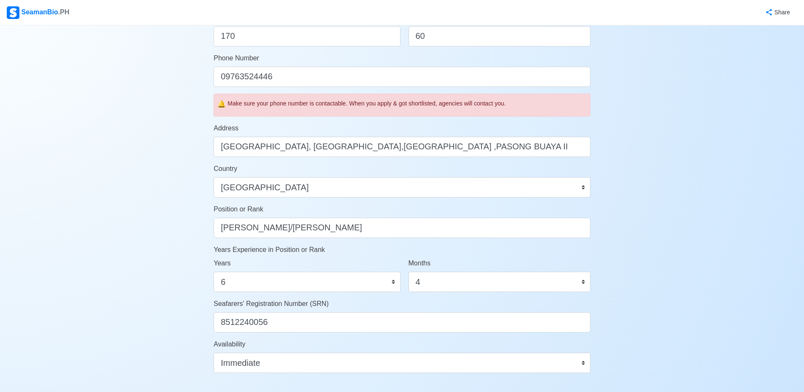
click at [161, 246] on div "Account Setup 🗂️ Your Job Status Onboard Actively Looking for Job Not Looking f…" at bounding box center [402, 153] width 804 height 762
click at [392, 281] on select "0 1 2 3 4 5 6 7 8 9 10 11 12 13 14 15 16 17 18 19 20 21 22 23 24 25 26 27 28 29…" at bounding box center [307, 282] width 187 height 20
click at [256, 287] on select "0 1 2 3 4 5 6 7 8 9 10 11 12 13 14 15 16 17 18 19 20 21 22 23 24 25 26 27 28 29…" at bounding box center [307, 282] width 187 height 20
select select "0"
click at [214, 272] on select "0 1 2 3 4 5 6 7 8 9 10 11 12 13 14 15 16 17 18 19 20 21 22 23 24 25 26 27 28 29…" at bounding box center [307, 282] width 187 height 20
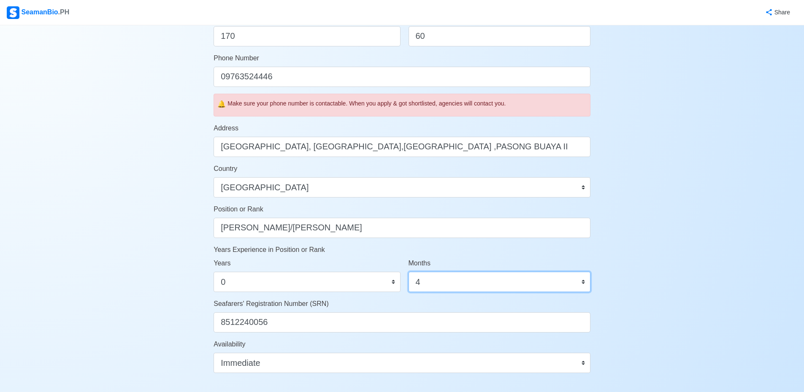
click at [439, 278] on select "0 1 2 3 4 5 6 7 8 9 10 11" at bounding box center [500, 282] width 182 height 20
select select "0"
click at [409, 272] on select "0 1 2 3 4 5 6 7 8 9 10 11" at bounding box center [500, 282] width 182 height 20
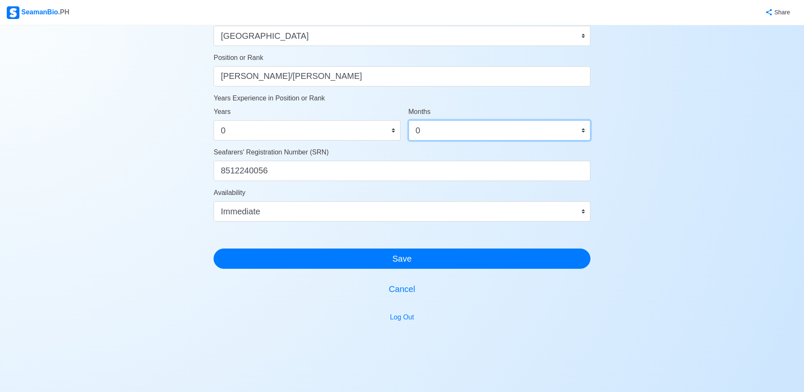
scroll to position [416, 0]
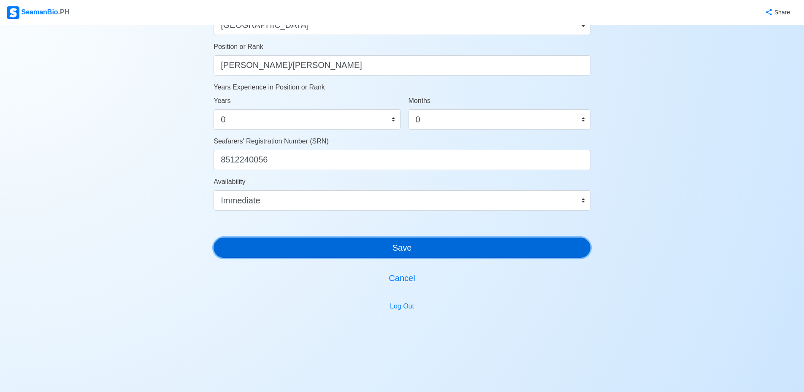
click at [409, 250] on button "Save" at bounding box center [402, 248] width 377 height 20
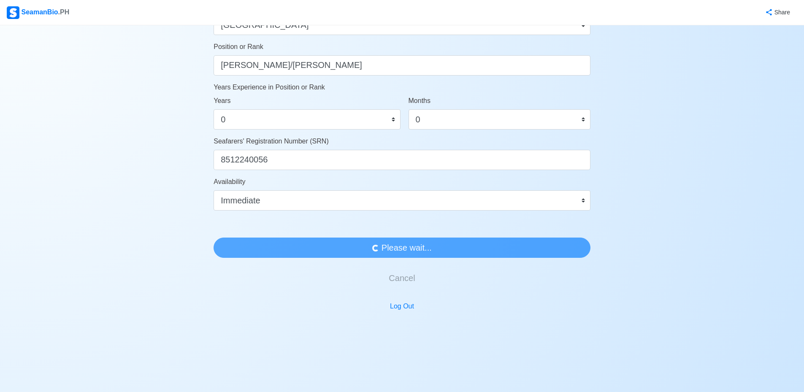
scroll to position [0, 0]
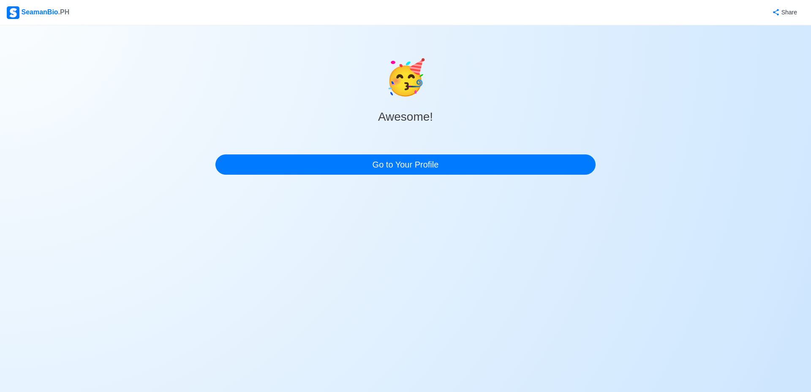
click at [49, 139] on div "🥳 Awesome! Go to Your Profile" at bounding box center [405, 103] width 811 height 156
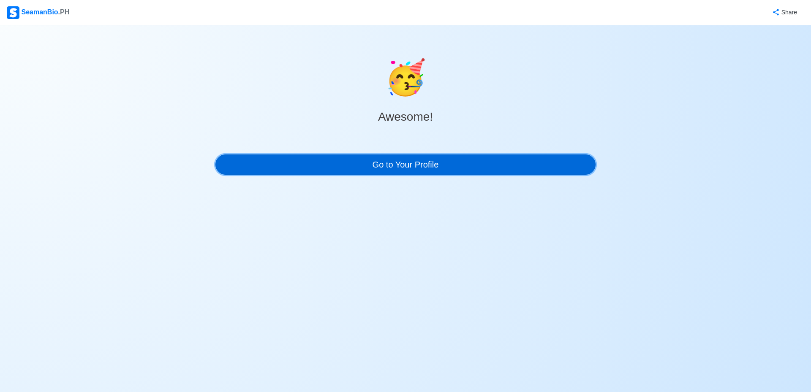
click at [341, 158] on link "Go to Your Profile" at bounding box center [405, 165] width 380 height 20
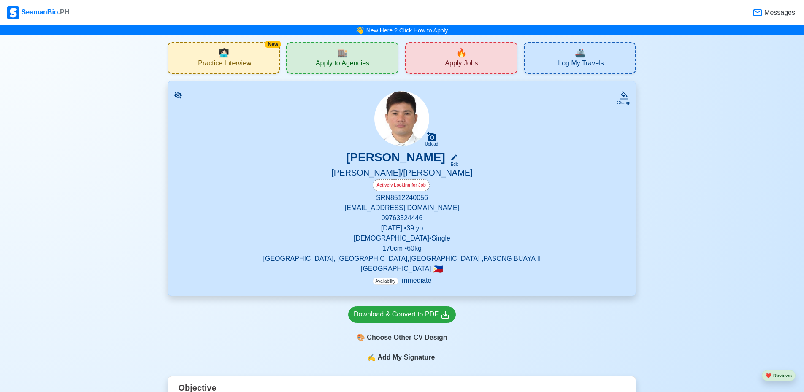
click at [440, 64] on div "🔥 Apply Jobs" at bounding box center [461, 58] width 112 height 32
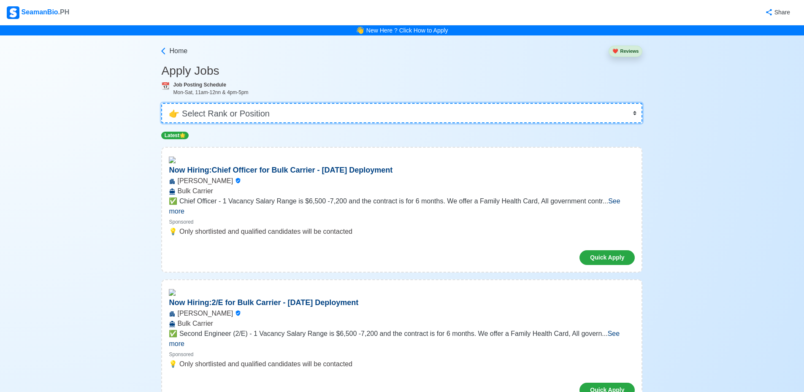
click at [285, 117] on select "👉 Select Rank or Position Master Chief Officer 2nd Officer 3rd Officer Junior O…" at bounding box center [401, 113] width 481 height 20
select select "[PERSON_NAME]"
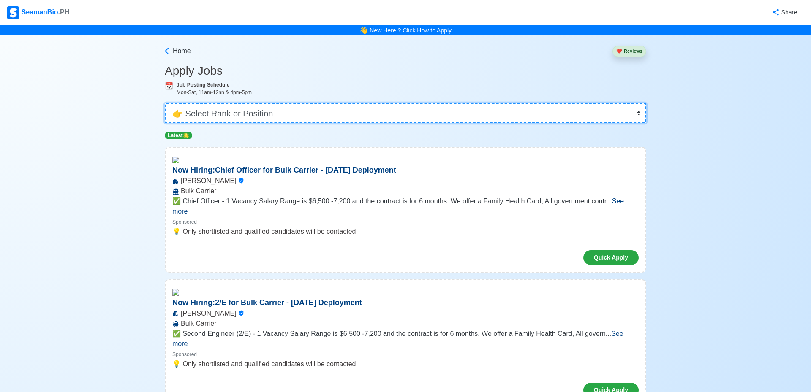
click at [271, 120] on select "👉 Select Rank or Position Master Chief Officer 2nd Officer 3rd Officer Junior O…" at bounding box center [405, 113] width 481 height 20
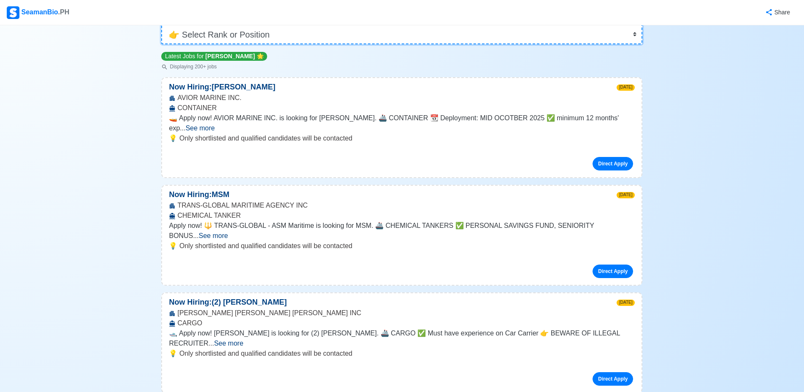
scroll to position [84, 0]
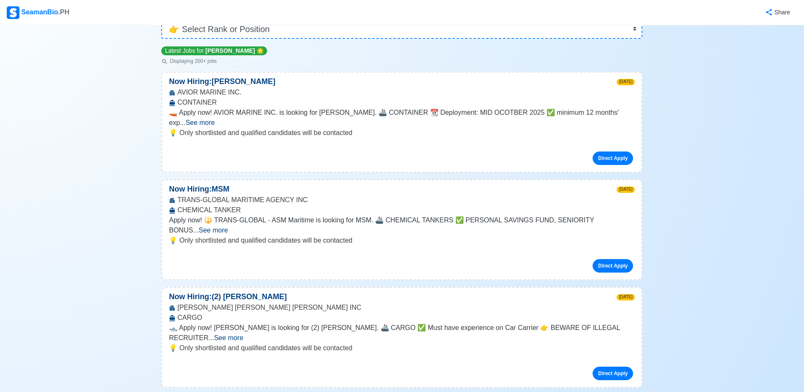
click at [228, 227] on span "See more" at bounding box center [213, 230] width 29 height 7
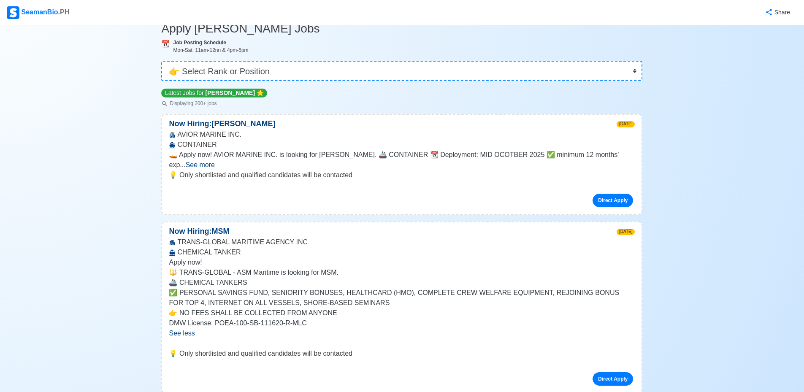
scroll to position [0, 0]
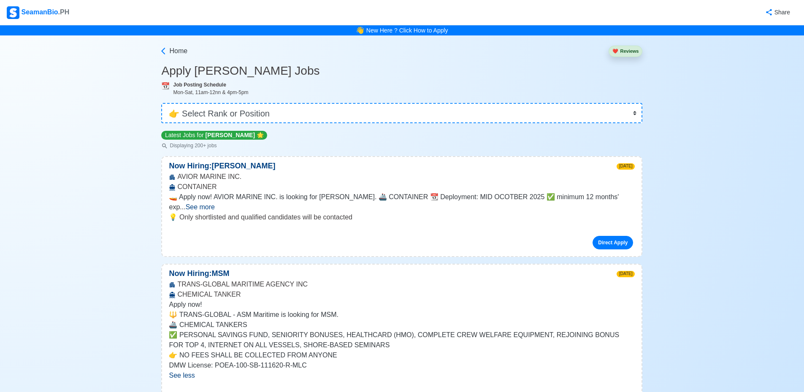
click at [215, 203] on span "See more" at bounding box center [200, 206] width 29 height 7
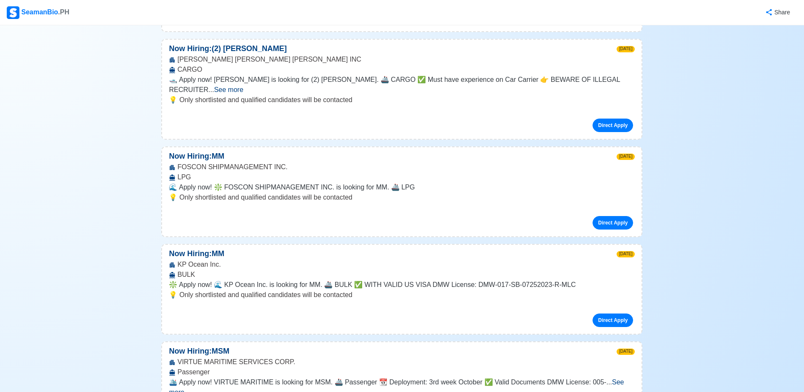
scroll to position [422, 0]
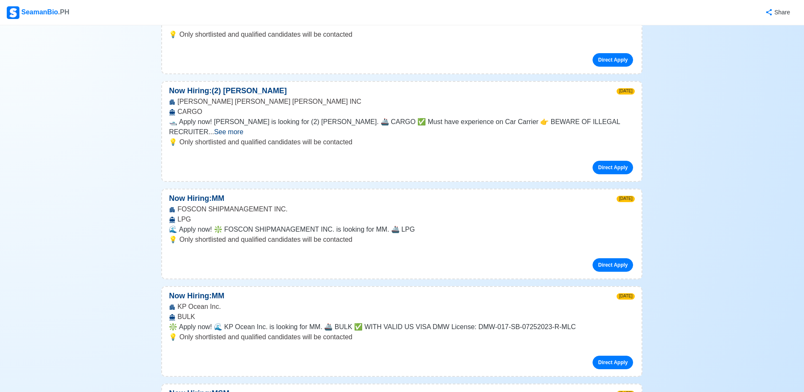
click at [243, 128] on span "See more" at bounding box center [228, 131] width 29 height 7
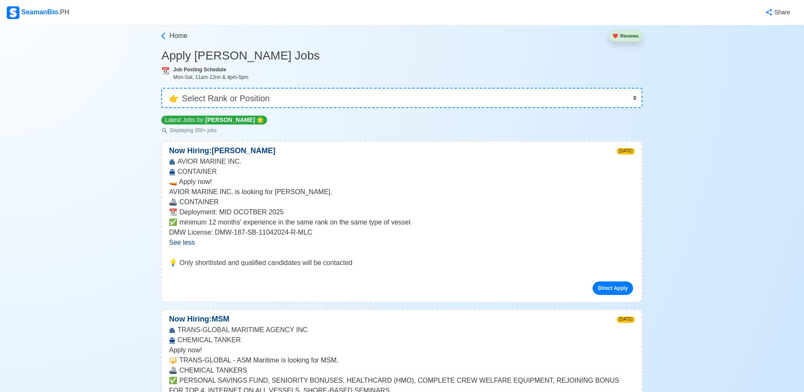
scroll to position [0, 0]
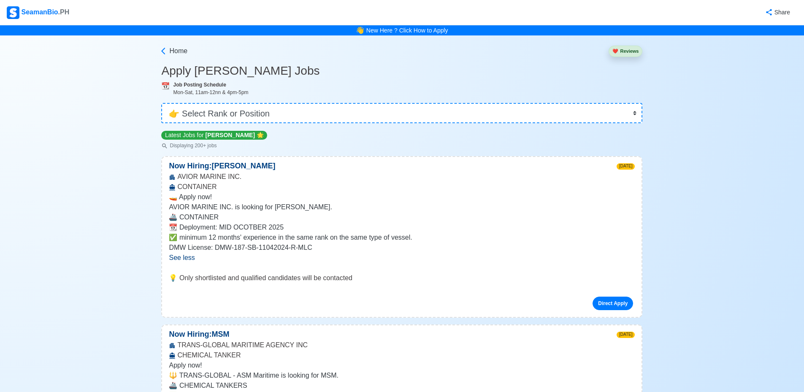
click at [413, 29] on link "New Here ? Click How to Apply" at bounding box center [407, 30] width 82 height 7
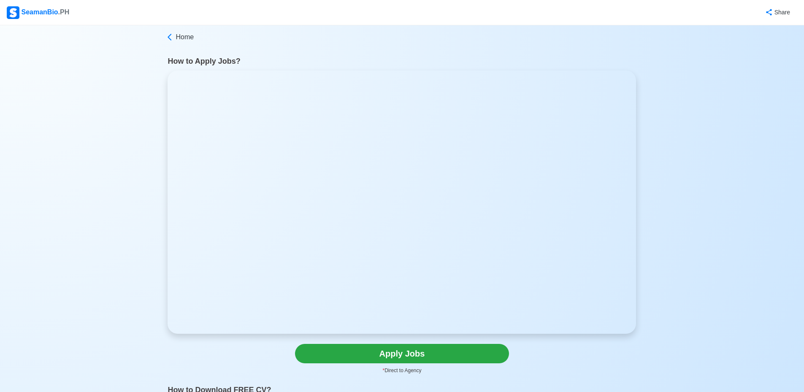
click at [408, 370] on p "* Direct to Agency" at bounding box center [402, 371] width 214 height 8
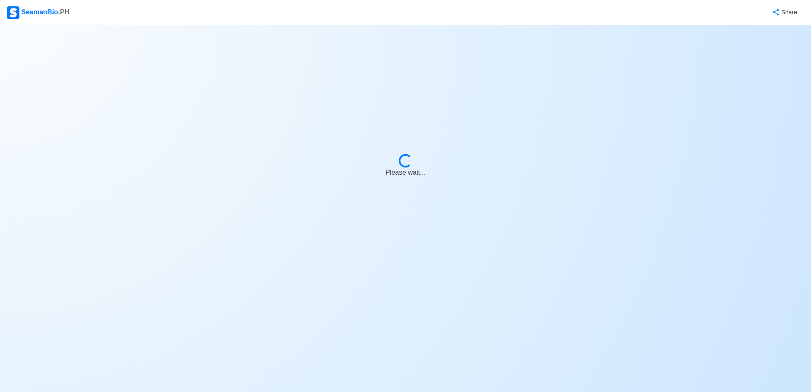
select select "[PERSON_NAME]"
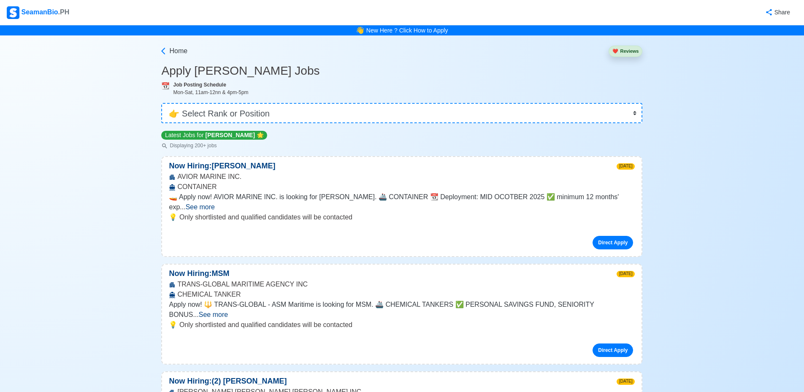
click at [215, 203] on span "See more" at bounding box center [200, 206] width 29 height 7
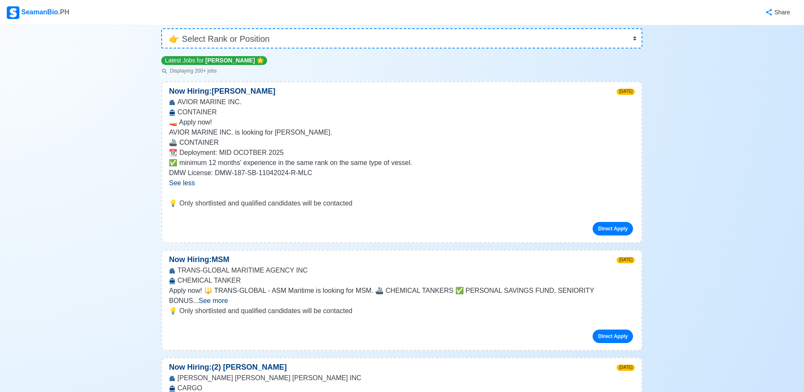
scroll to position [84, 0]
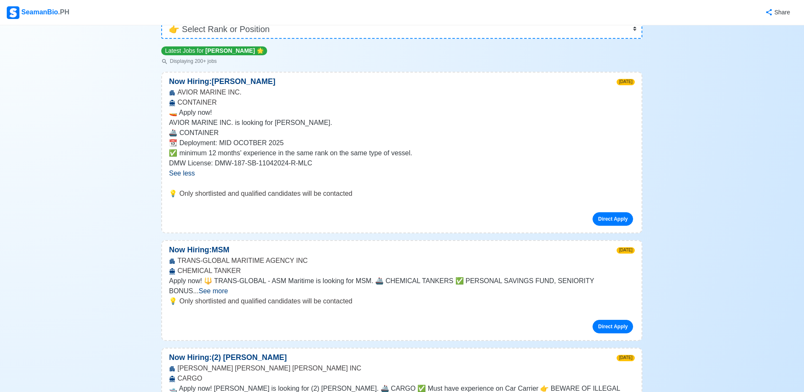
click at [228, 287] on span "See more" at bounding box center [213, 290] width 29 height 7
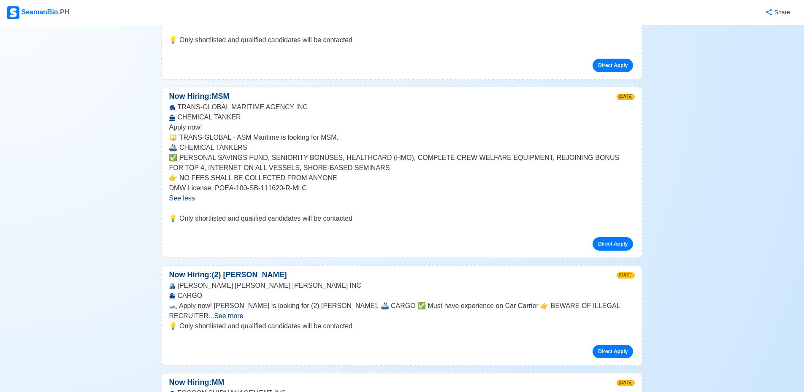
scroll to position [253, 0]
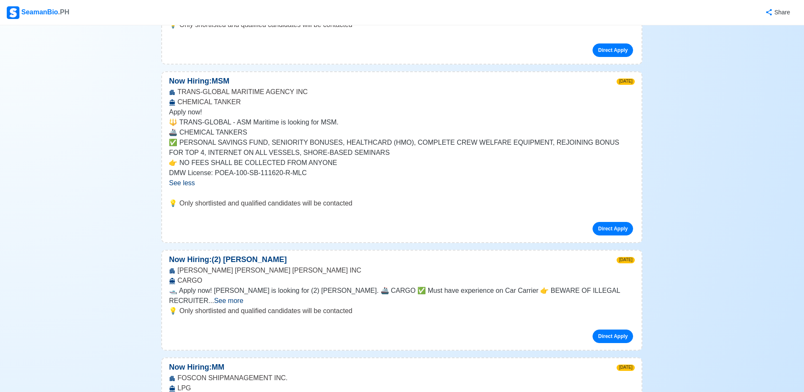
click at [243, 297] on span "See more" at bounding box center [228, 300] width 29 height 7
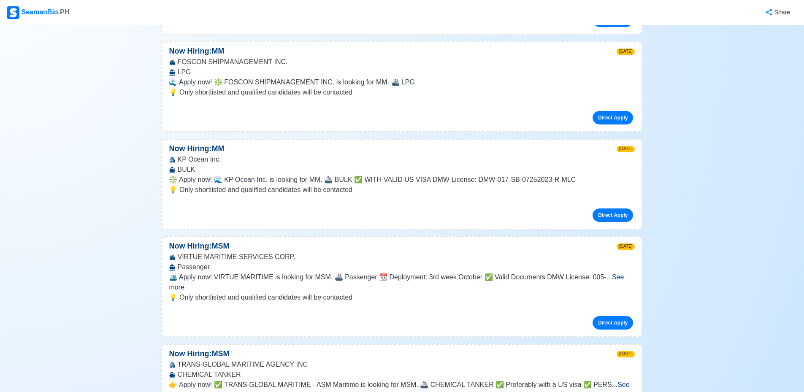
scroll to position [633, 0]
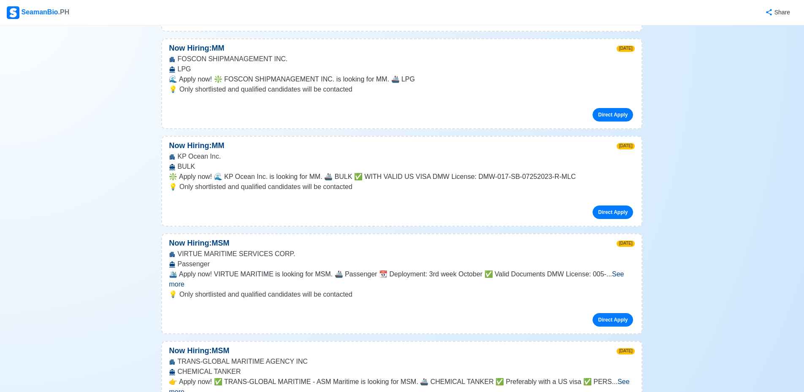
click at [619, 273] on span "See more" at bounding box center [396, 279] width 455 height 17
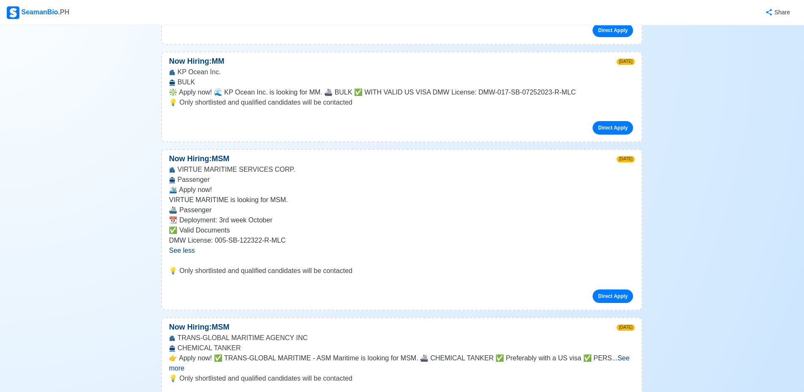
scroll to position [802, 0]
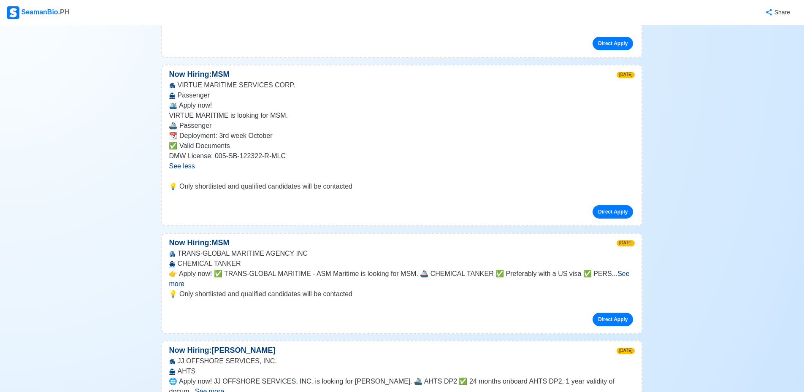
click at [618, 277] on span "See more" at bounding box center [399, 278] width 461 height 17
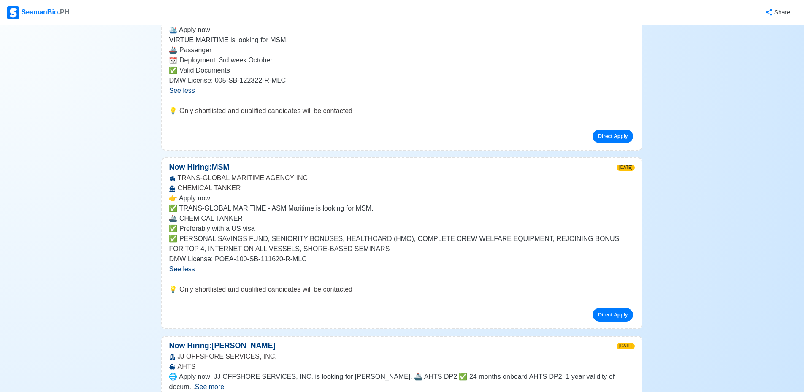
scroll to position [929, 0]
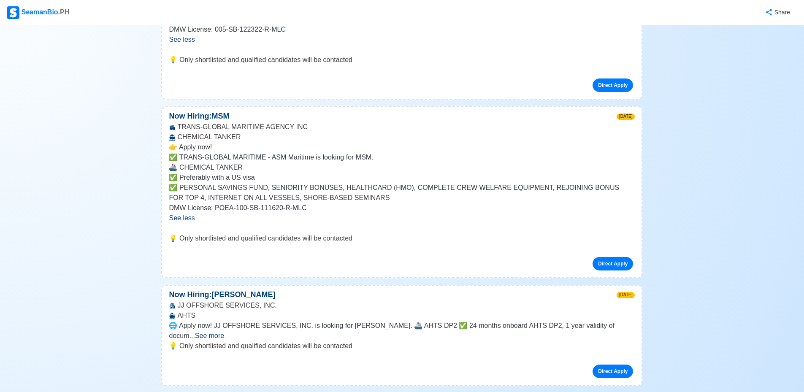
click at [224, 332] on span "See more" at bounding box center [209, 335] width 29 height 7
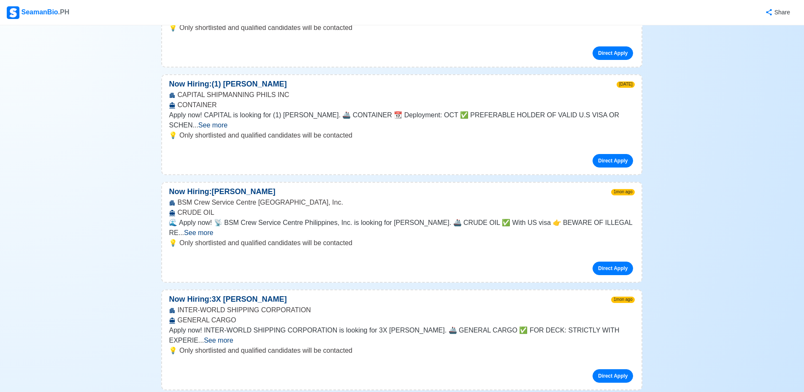
scroll to position [1309, 0]
click at [233, 336] on span "See more" at bounding box center [218, 339] width 29 height 7
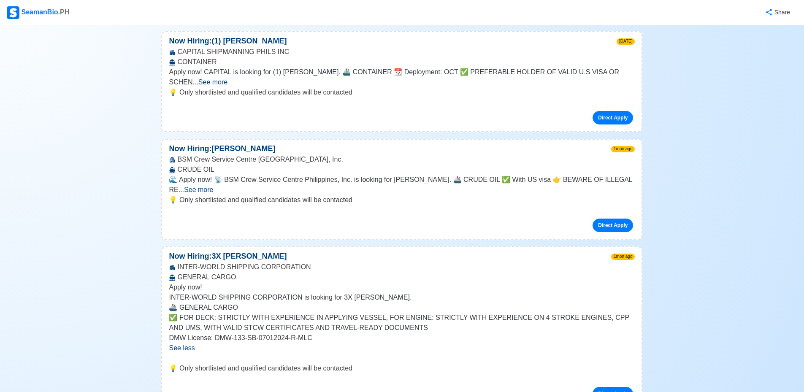
scroll to position [1435, 0]
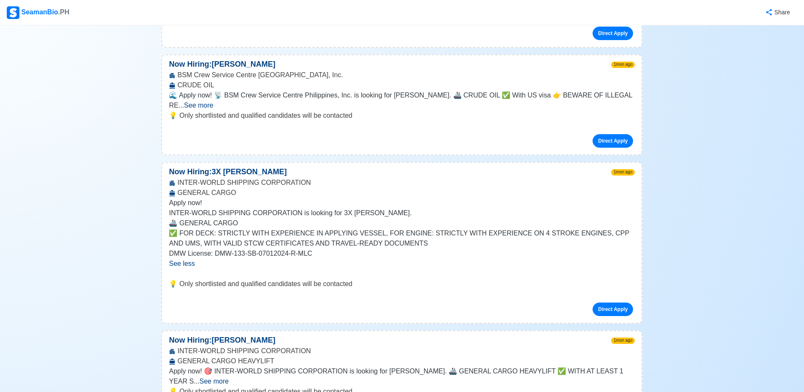
click at [229, 378] on span "See more" at bounding box center [214, 381] width 29 height 7
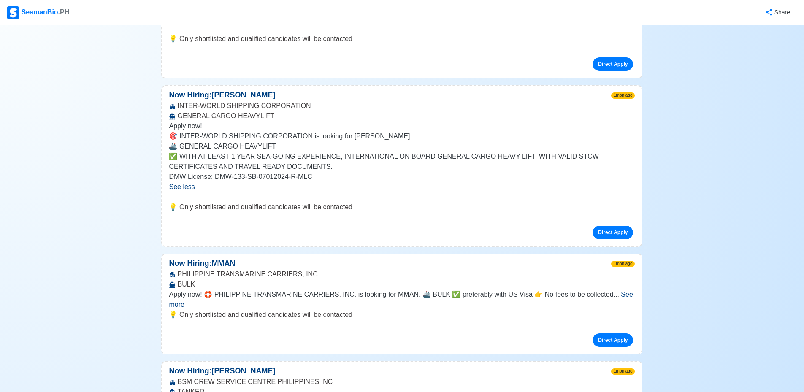
scroll to position [1689, 0]
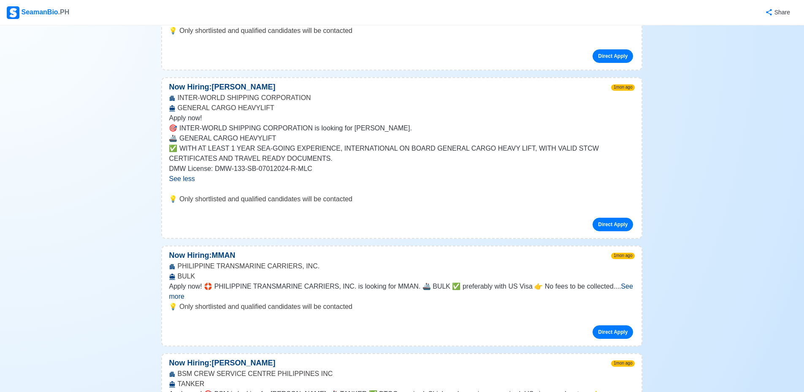
click at [616, 283] on span "See more" at bounding box center [401, 291] width 464 height 17
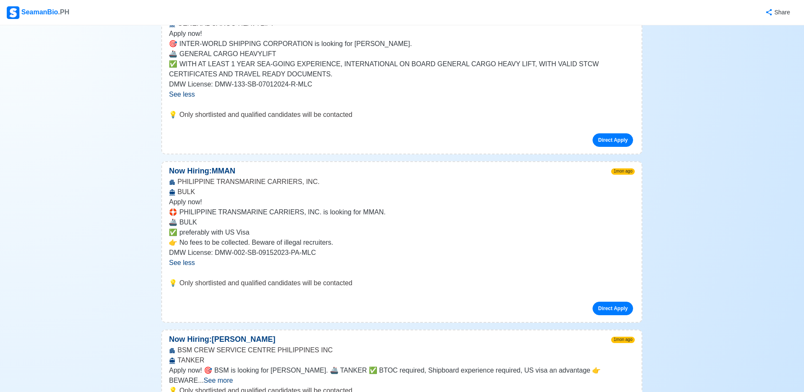
scroll to position [1857, 0]
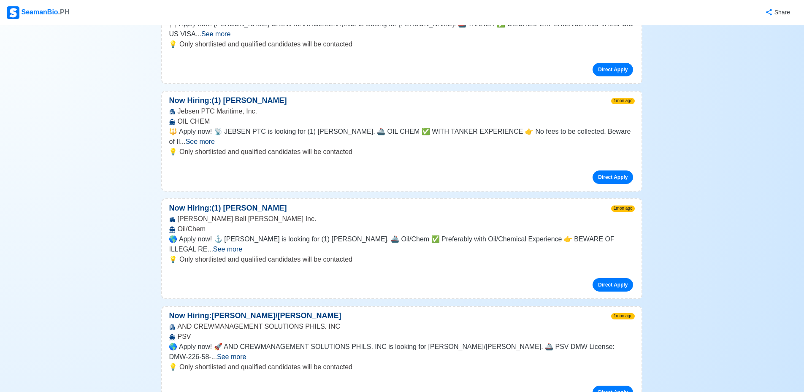
scroll to position [2406, 0]
click at [246, 353] on span "See more" at bounding box center [231, 356] width 29 height 7
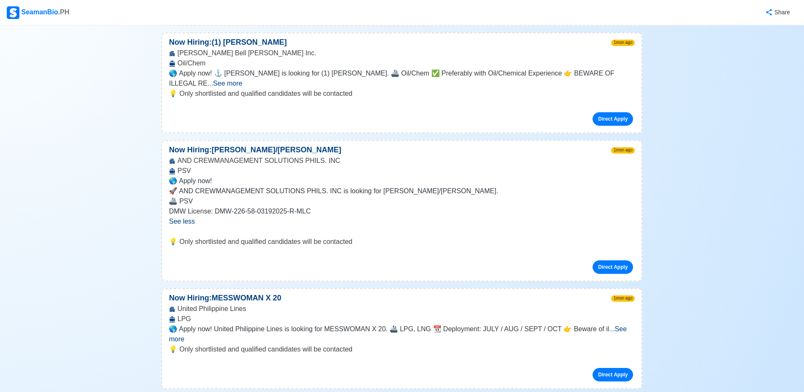
scroll to position [2575, 0]
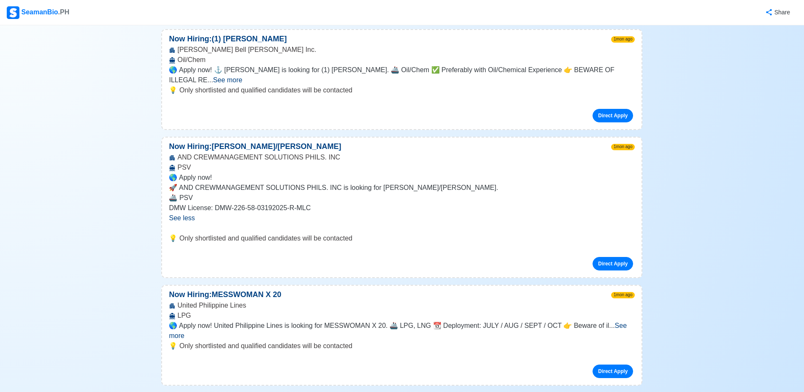
click at [613, 322] on span "See more" at bounding box center [398, 330] width 458 height 17
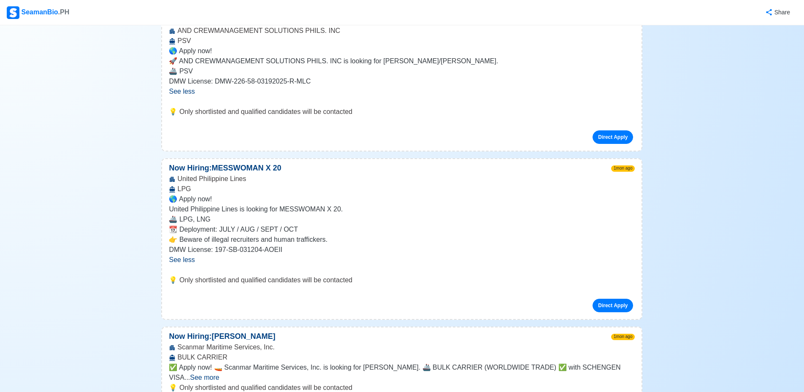
scroll to position [2744, 0]
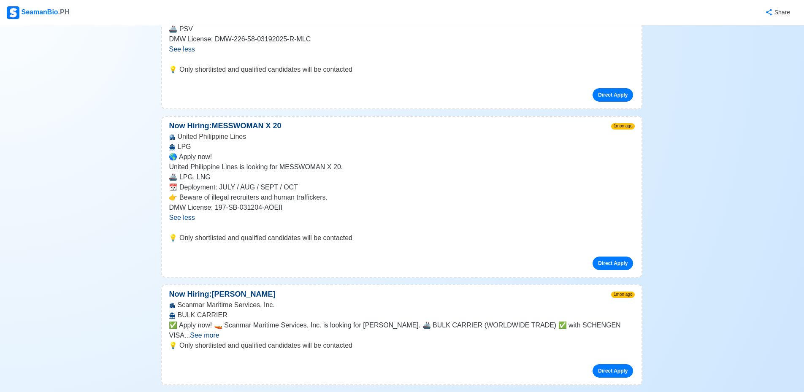
click at [219, 332] on span "See more" at bounding box center [204, 335] width 29 height 7
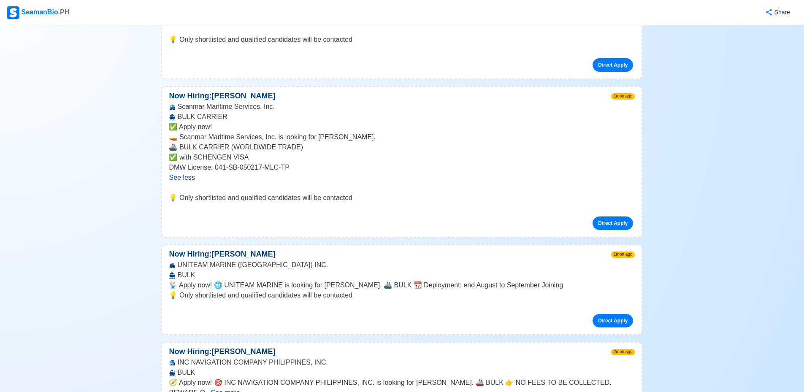
scroll to position [2997, 0]
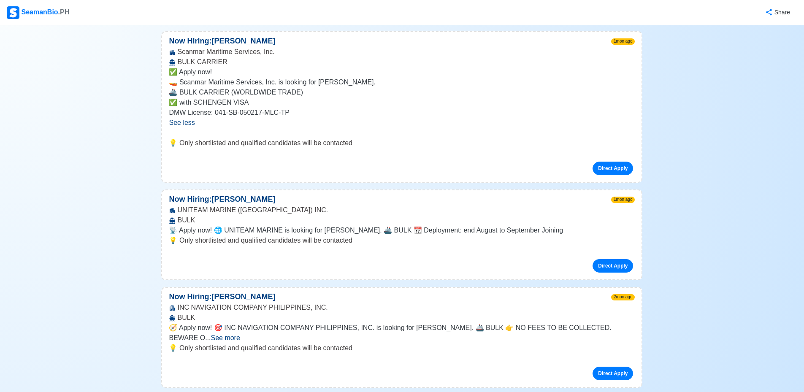
click at [240, 334] on span "See more" at bounding box center [225, 337] width 29 height 7
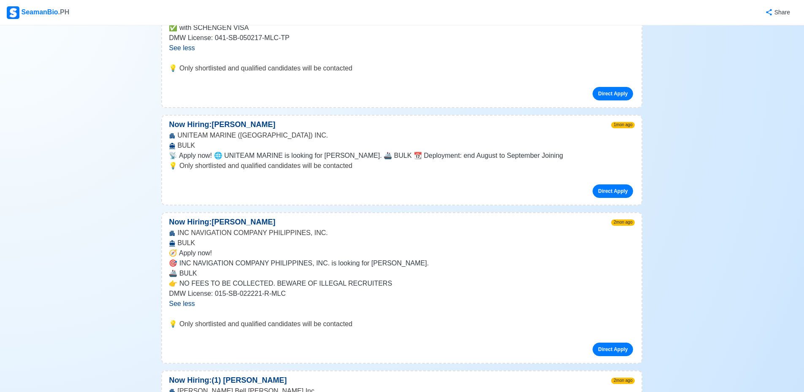
scroll to position [3082, 0]
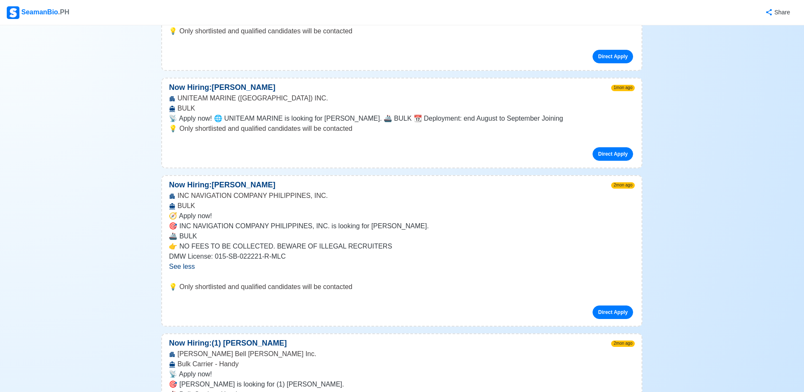
scroll to position [3166, 0]
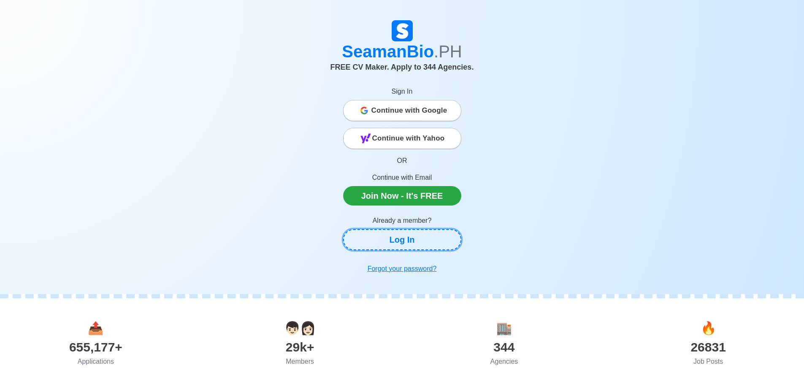
click at [397, 234] on link "Log In" at bounding box center [402, 239] width 118 height 21
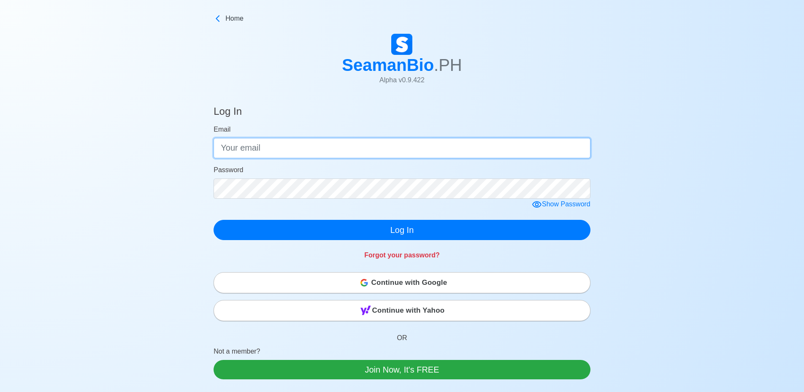
type input "[EMAIL_ADDRESS][DOMAIN_NAME]"
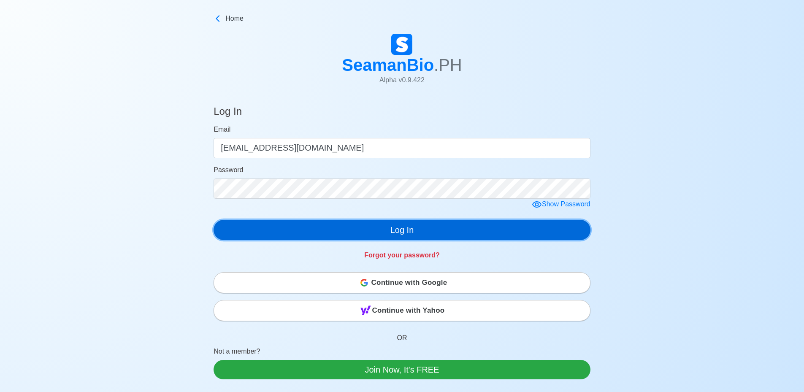
click at [411, 237] on button "Log In" at bounding box center [402, 230] width 377 height 20
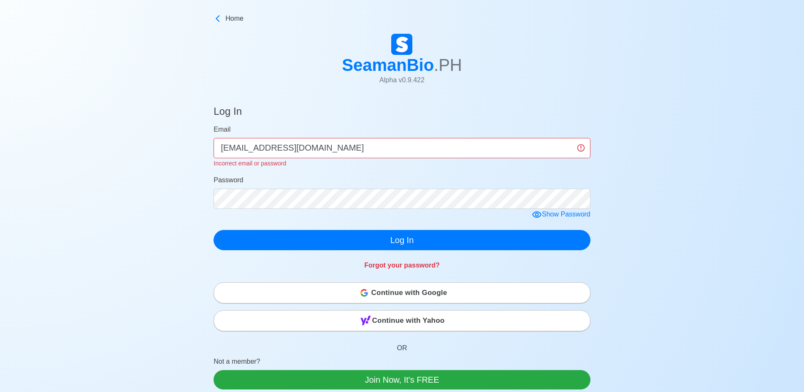
click at [540, 217] on icon at bounding box center [536, 214] width 9 height 6
click at [415, 291] on span "Continue with Google" at bounding box center [409, 293] width 76 height 17
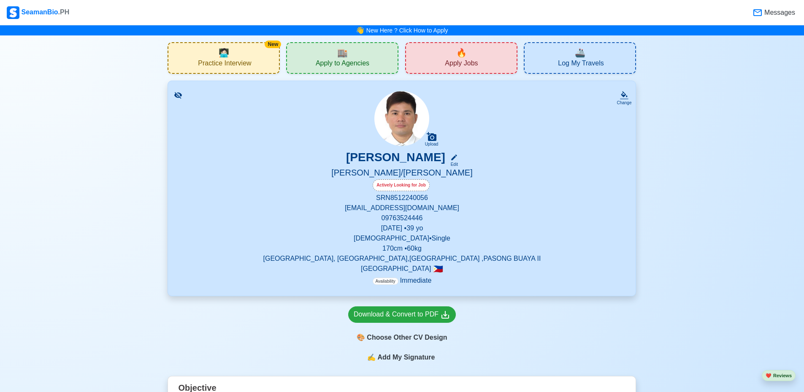
click at [458, 60] on span "Apply Jobs" at bounding box center [461, 64] width 33 height 11
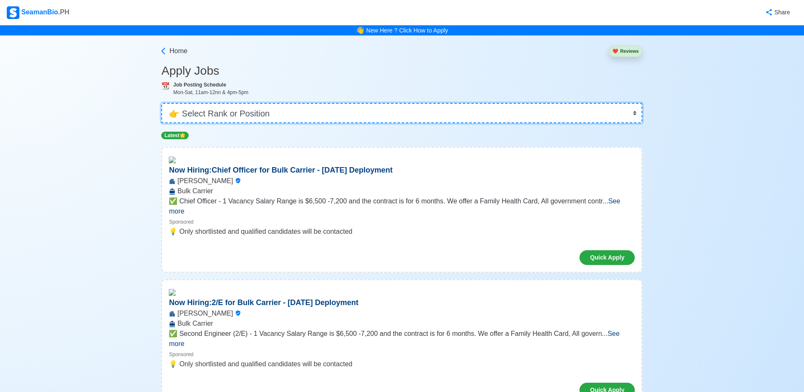
click at [291, 116] on select "👉 Select Rank or Position Master Chief Officer 2nd Officer 3rd Officer Junior O…" at bounding box center [401, 113] width 481 height 20
click at [164, 103] on select "👉 Select Rank or Position Master Chief Officer 2nd Officer 3rd Officer Junior O…" at bounding box center [401, 113] width 481 height 20
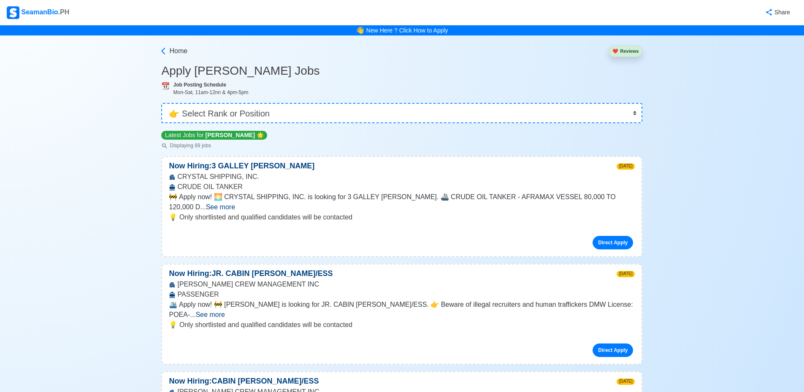
click at [235, 203] on span "See more" at bounding box center [220, 206] width 29 height 7
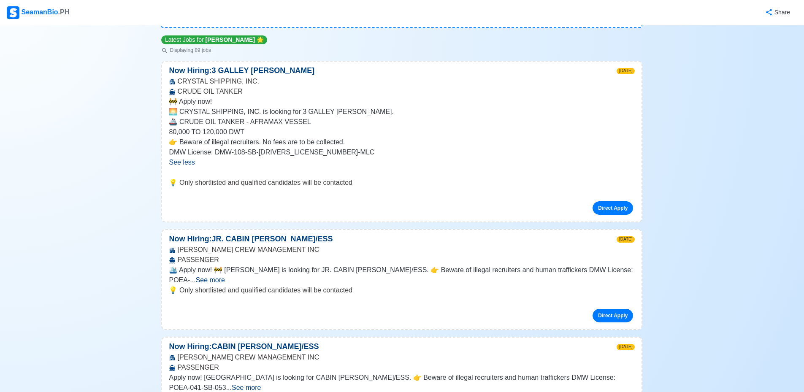
scroll to position [127, 0]
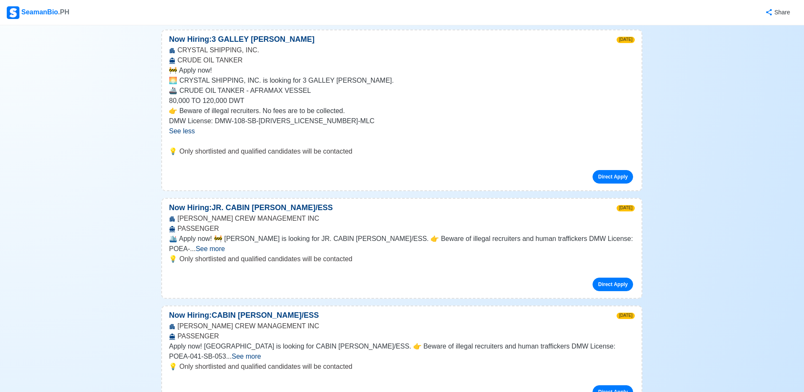
click at [225, 245] on span "See more" at bounding box center [210, 248] width 29 height 7
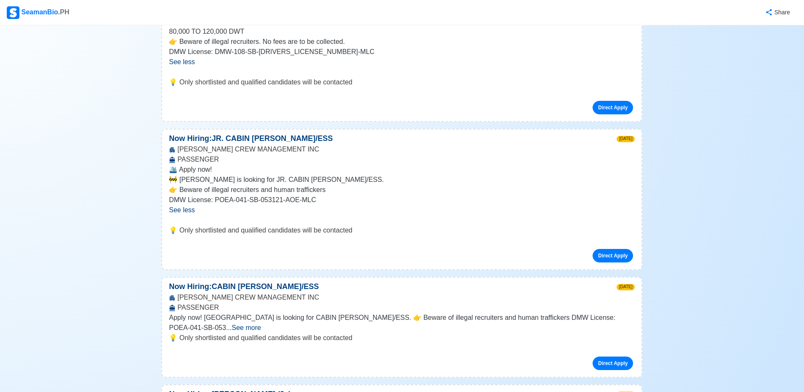
scroll to position [253, 0]
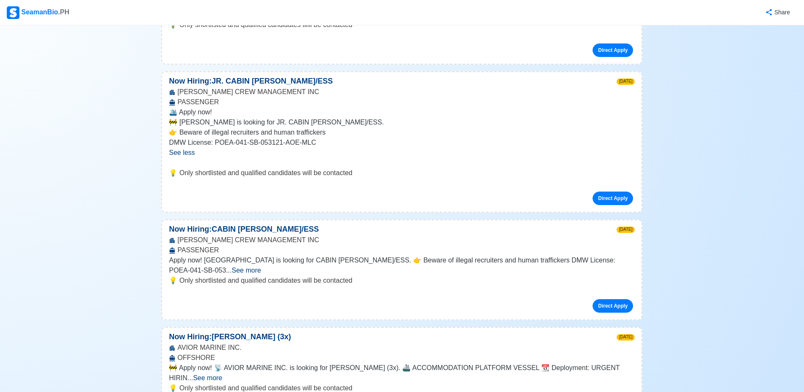
click at [261, 267] on span "See more" at bounding box center [246, 270] width 29 height 7
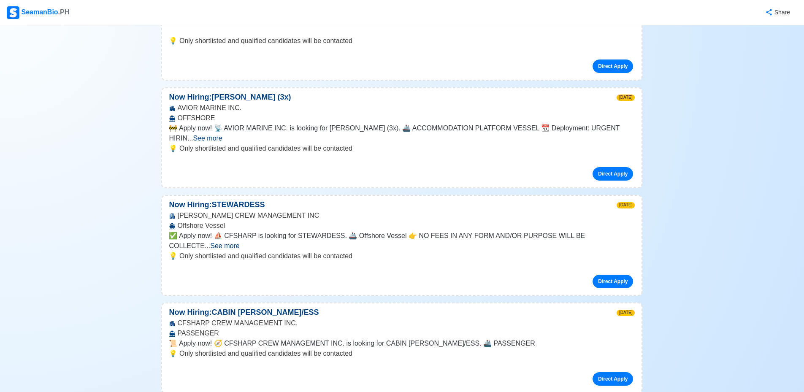
scroll to position [549, 0]
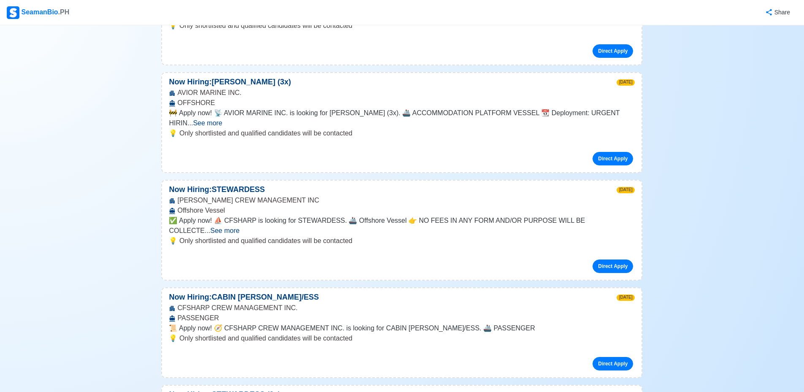
click at [239, 227] on span "See more" at bounding box center [224, 230] width 29 height 7
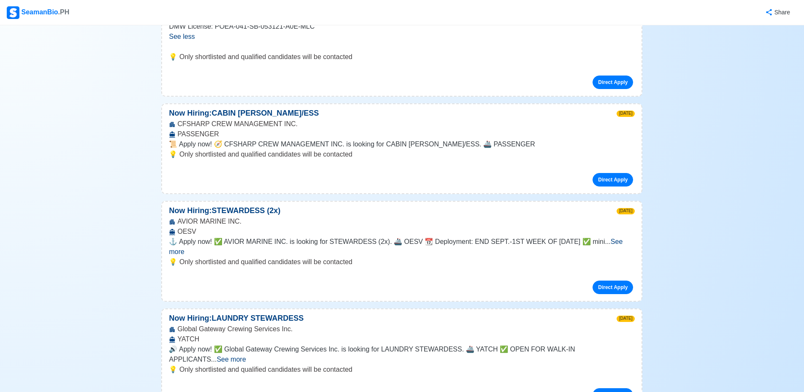
scroll to position [802, 0]
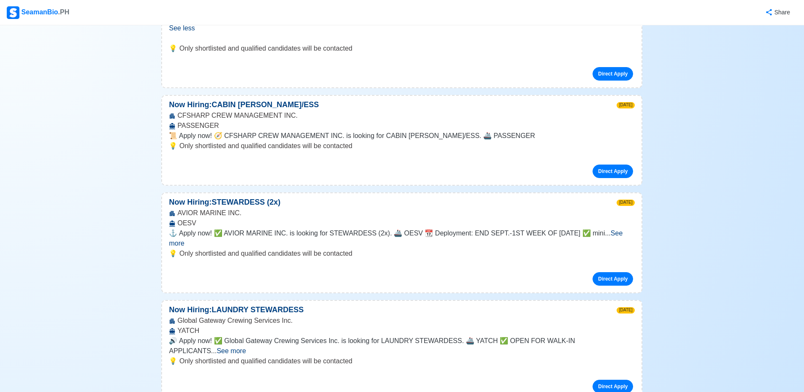
click at [246, 347] on span "See more" at bounding box center [231, 350] width 29 height 7
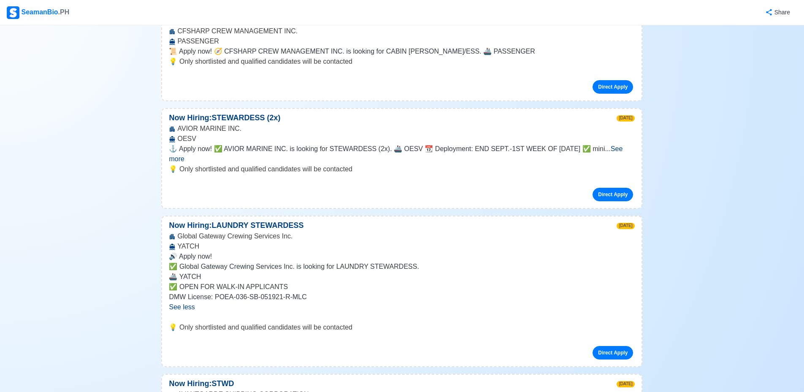
scroll to position [971, 0]
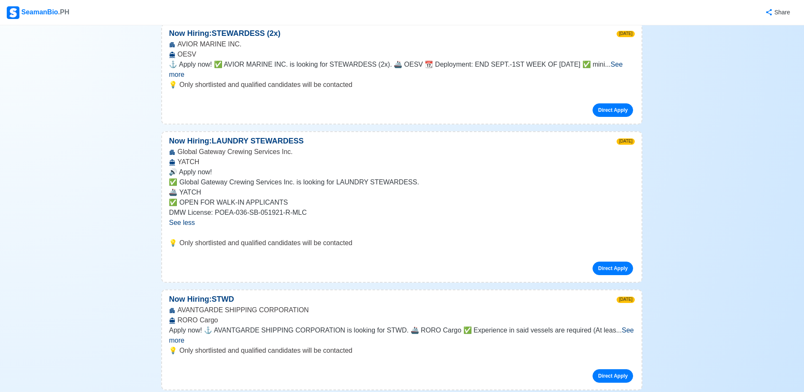
click at [616, 327] on span "See more" at bounding box center [401, 335] width 465 height 17
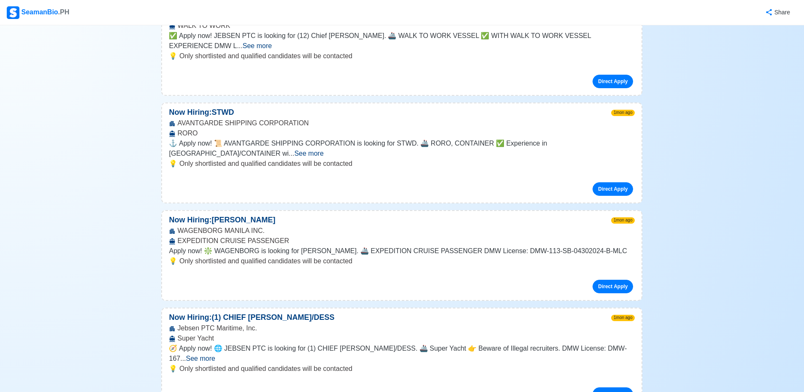
scroll to position [1646, 0]
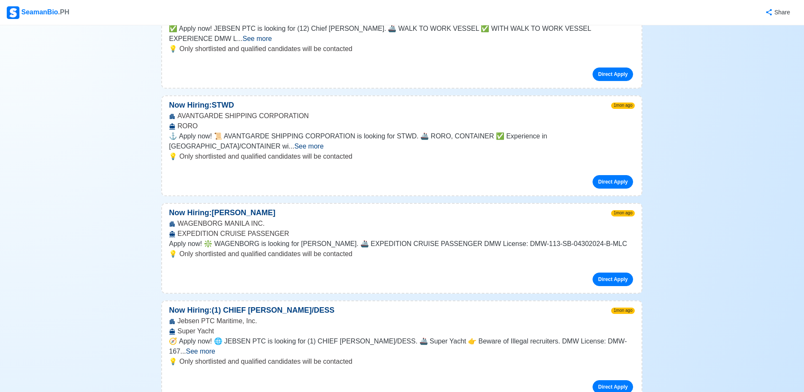
click at [215, 348] on span "See more" at bounding box center [200, 351] width 29 height 7
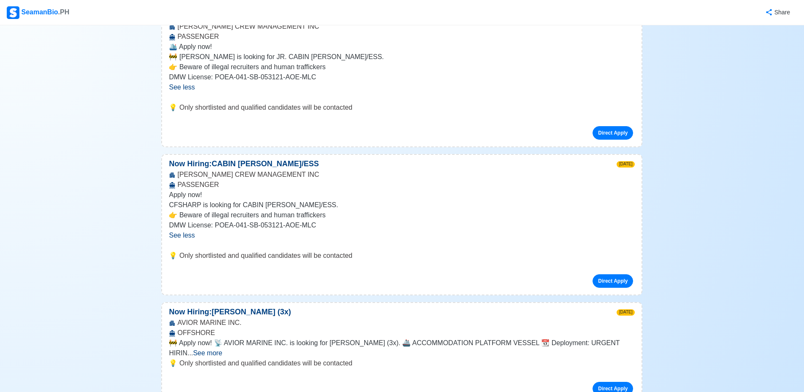
scroll to position [338, 0]
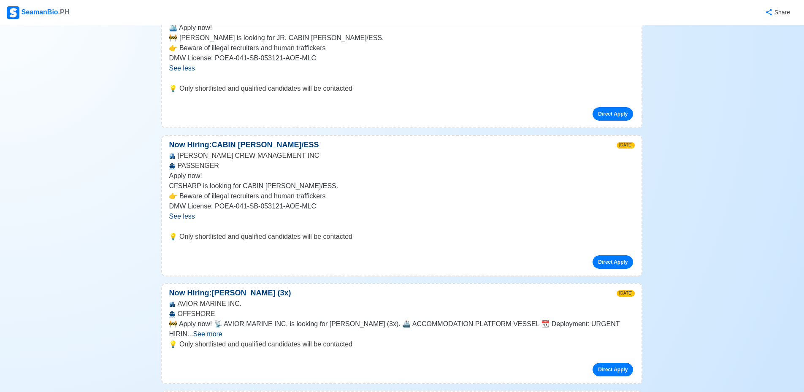
click at [222, 331] on span "See more" at bounding box center [207, 334] width 29 height 7
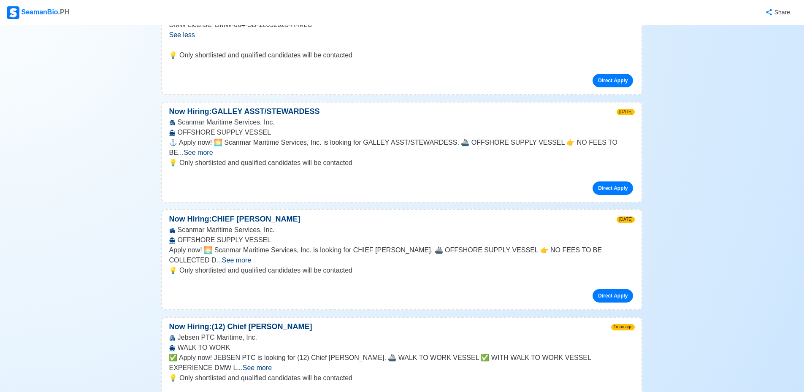
scroll to position [1393, 0]
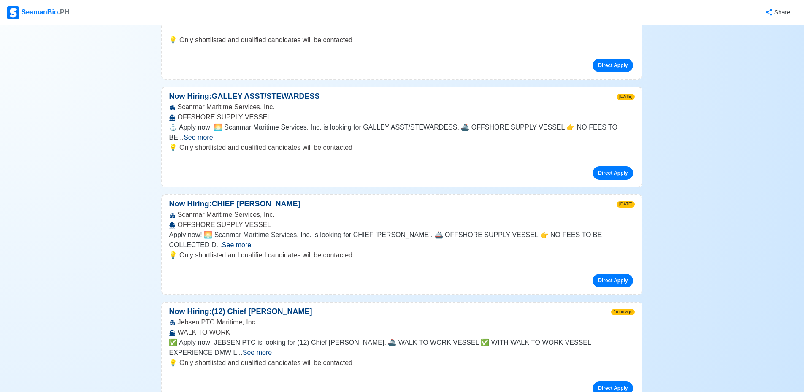
click at [272, 349] on span "See more" at bounding box center [257, 352] width 29 height 7
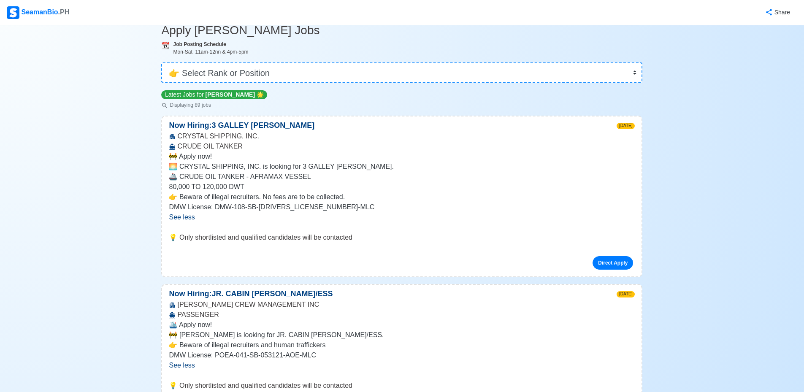
scroll to position [0, 0]
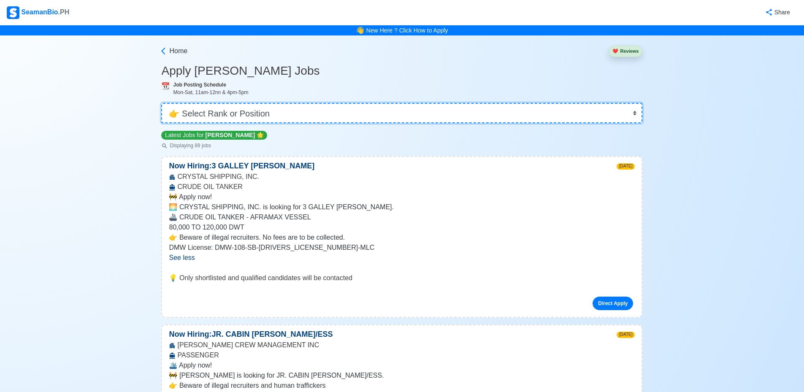
click at [209, 115] on select "👉 Select Rank or Position Master Chief Officer 2nd Officer 3rd Officer Junior O…" at bounding box center [401, 113] width 481 height 20
click at [209, 112] on select "👉 Select Rank or Position Master Chief Officer 2nd Officer 3rd Officer Junior O…" at bounding box center [401, 113] width 481 height 20
click at [203, 111] on select "👉 Select Rank or Position Master Chief Officer 2nd Officer 3rd Officer Junior O…" at bounding box center [401, 113] width 481 height 20
click at [246, 103] on select "👉 Select Rank or Position Master Chief Officer 2nd Officer 3rd Officer Junior O…" at bounding box center [401, 113] width 481 height 20
click at [164, 103] on select "👉 Select Rank or Position Master Chief Officer 2nd Officer 3rd Officer Junior O…" at bounding box center [401, 113] width 481 height 20
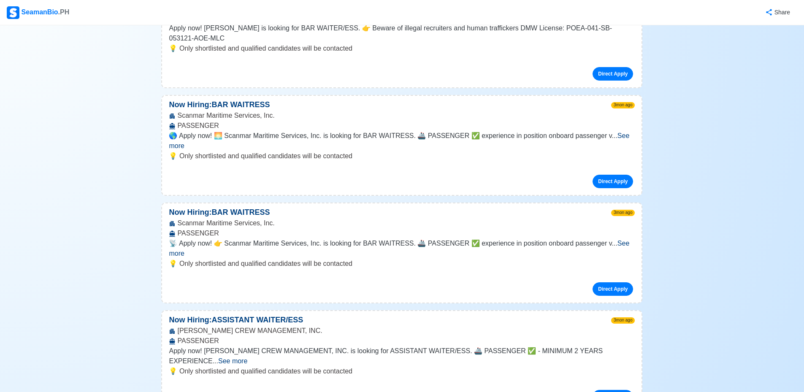
scroll to position [211, 0]
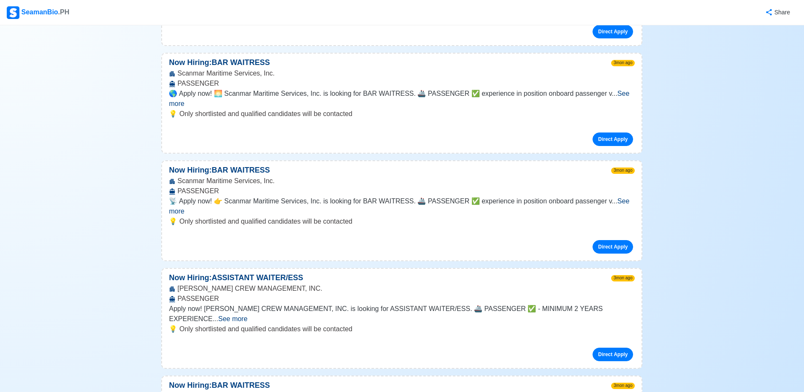
click at [247, 315] on span "See more" at bounding box center [232, 318] width 29 height 7
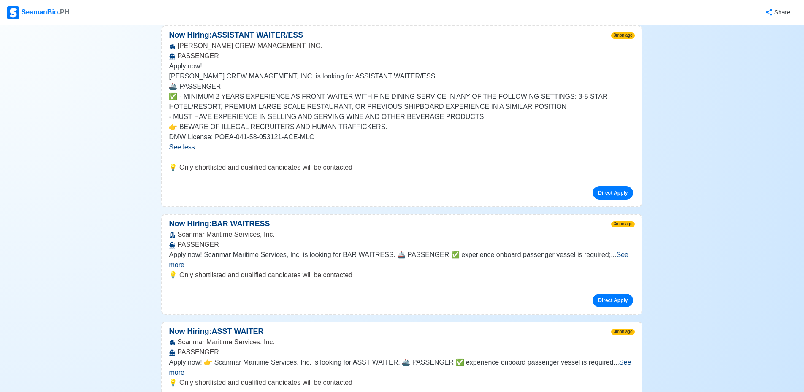
scroll to position [464, 0]
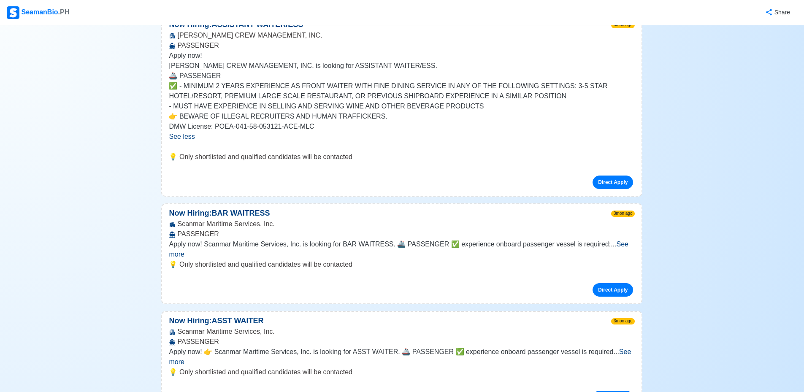
click at [626, 348] on span "See more" at bounding box center [400, 356] width 462 height 17
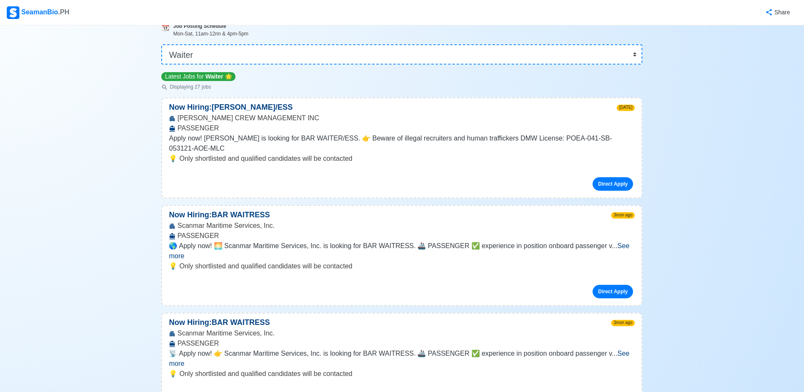
scroll to position [0, 0]
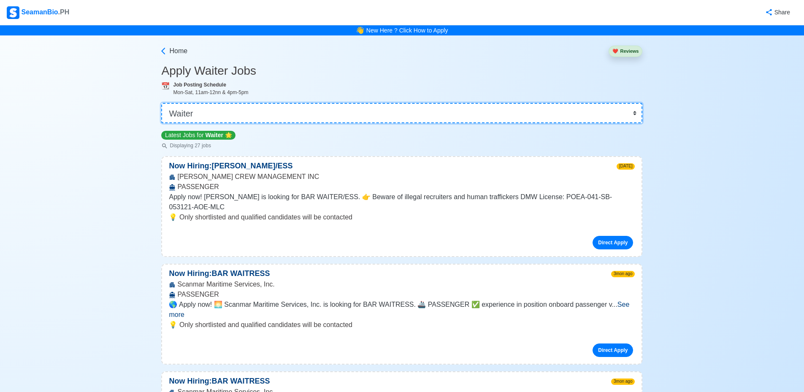
click at [233, 120] on select "👉 Select Rank or Position Master Chief Officer 2nd Officer 3rd Officer Junior O…" at bounding box center [401, 113] width 481 height 20
drag, startPoint x: 195, startPoint y: 118, endPoint x: 196, endPoint y: 123, distance: 4.7
click at [196, 121] on select "👉 Select Rank or Position Master Chief Officer 2nd Officer 3rd Officer Junior O…" at bounding box center [401, 113] width 481 height 20
click at [177, 111] on select "👉 Select Rank or Position Master Chief Officer 2nd Officer 3rd Officer Junior O…" at bounding box center [401, 113] width 481 height 20
select select "Others"
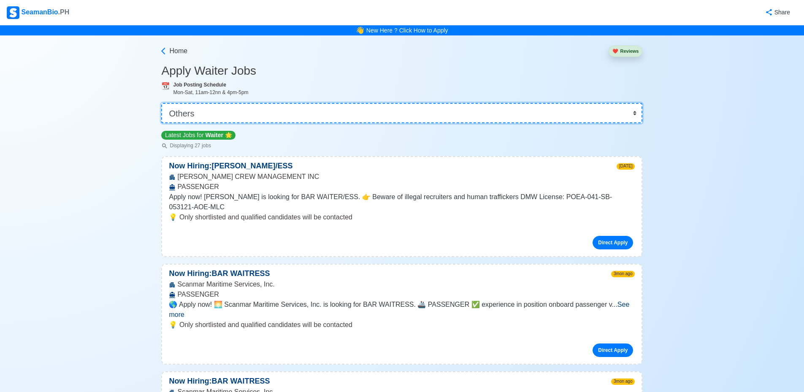
click at [164, 103] on select "👉 Select Rank or Position Master Chief Officer 2nd Officer 3rd Officer Junior O…" at bounding box center [401, 113] width 481 height 20
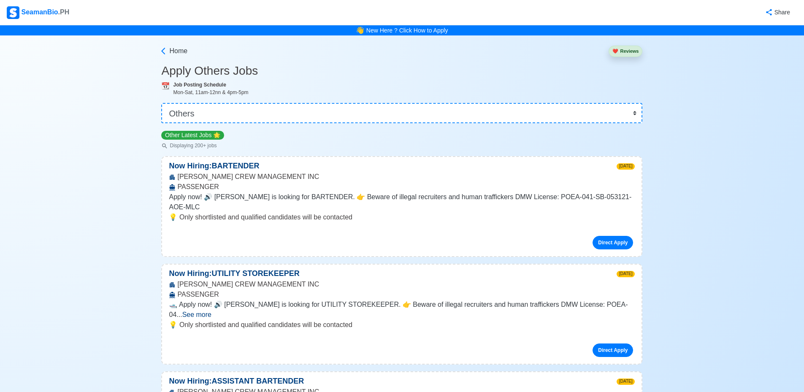
click at [211, 311] on span "See more" at bounding box center [196, 314] width 29 height 7
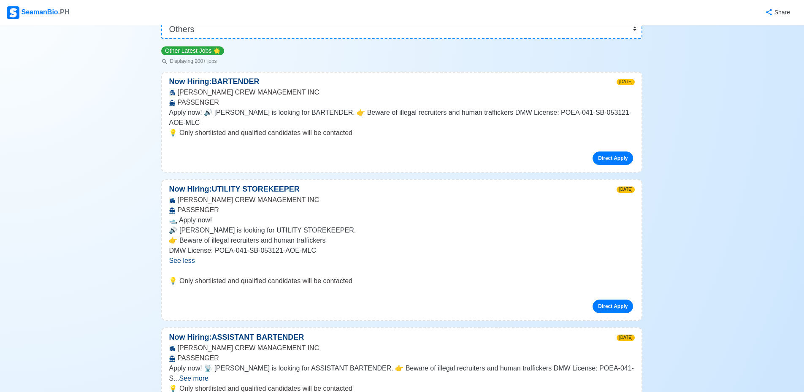
scroll to position [127, 0]
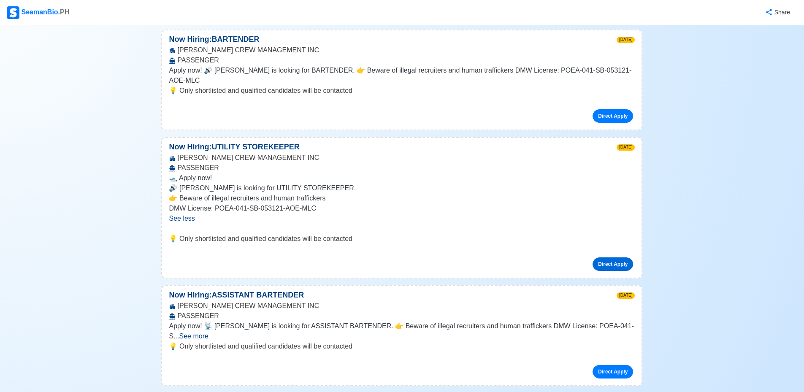
click at [612, 258] on link "Direct Apply" at bounding box center [613, 265] width 41 height 14
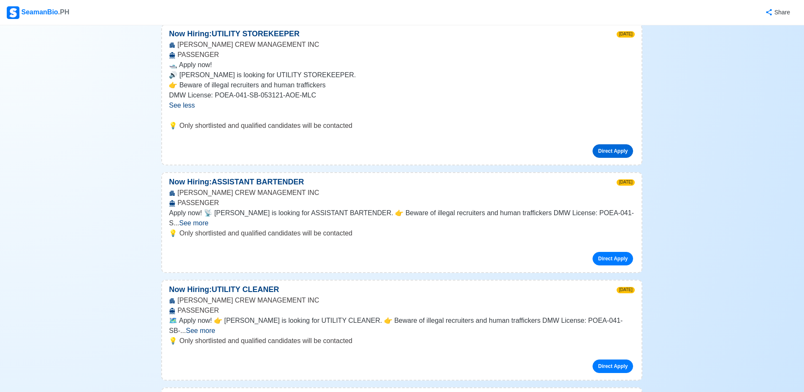
scroll to position [253, 0]
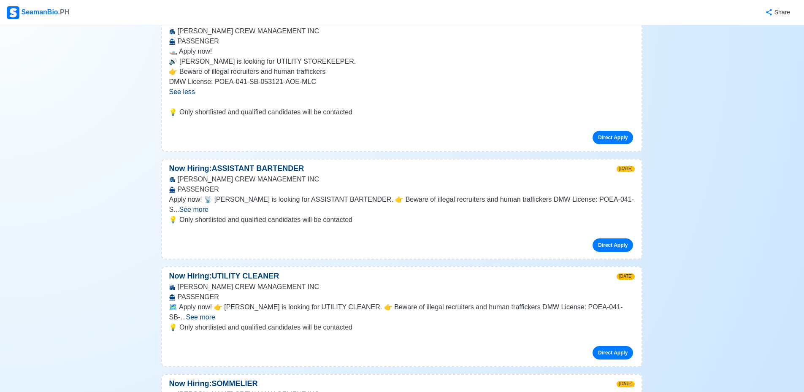
click at [215, 314] on span "See more" at bounding box center [200, 317] width 29 height 7
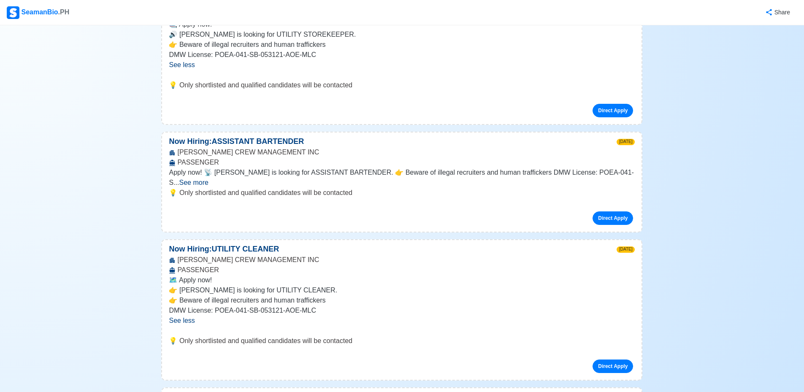
scroll to position [296, 0]
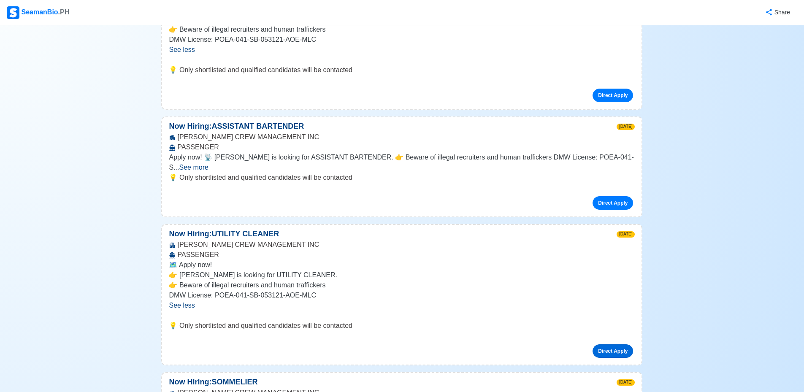
click at [614, 344] on link "Direct Apply" at bounding box center [613, 351] width 41 height 14
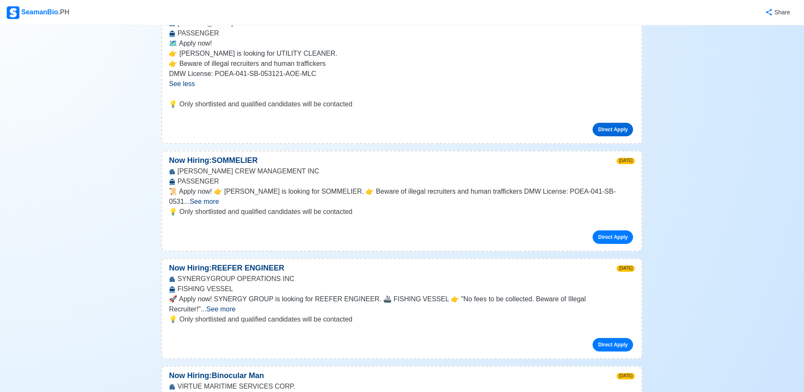
scroll to position [507, 0]
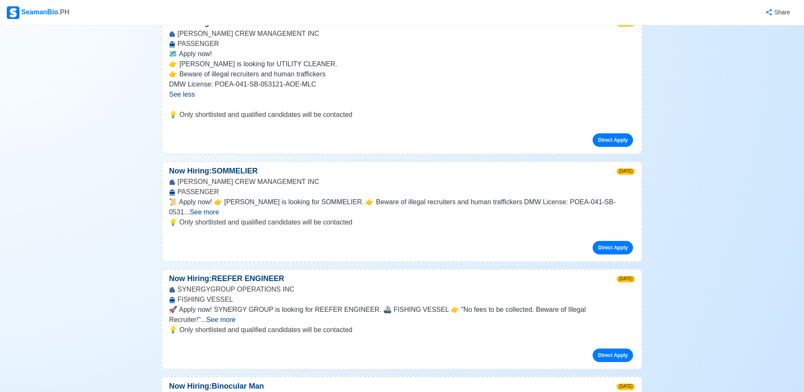
click at [219, 209] on span "See more" at bounding box center [204, 212] width 29 height 7
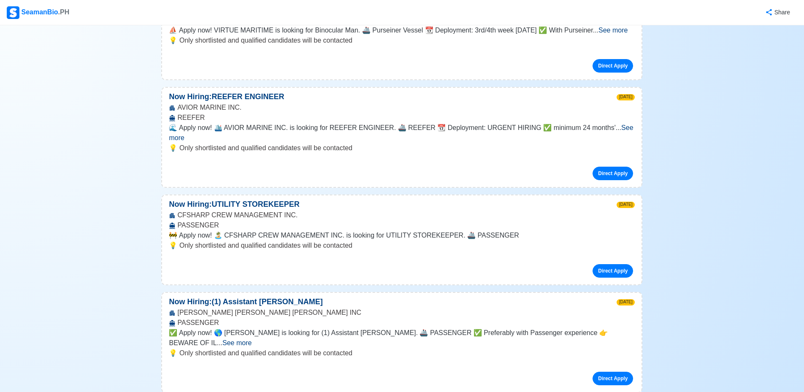
scroll to position [971, 0]
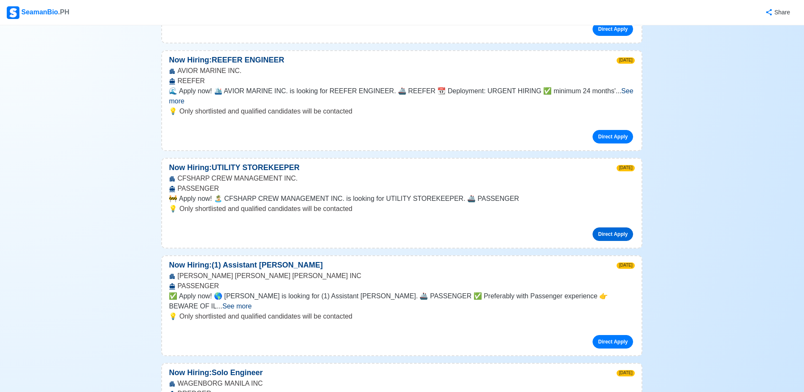
click at [620, 228] on link "Direct Apply" at bounding box center [613, 235] width 41 height 14
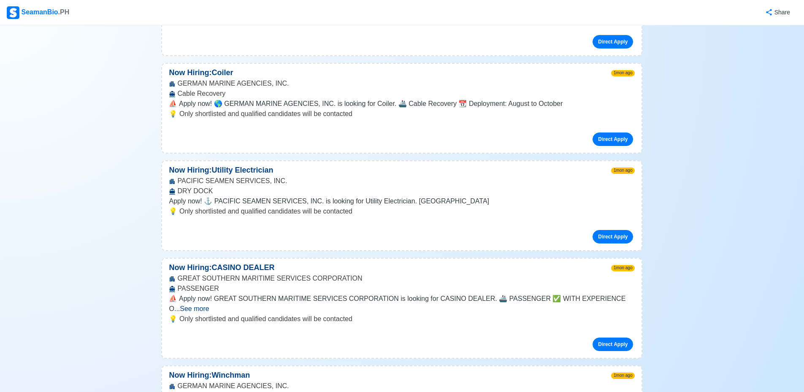
scroll to position [2026, 0]
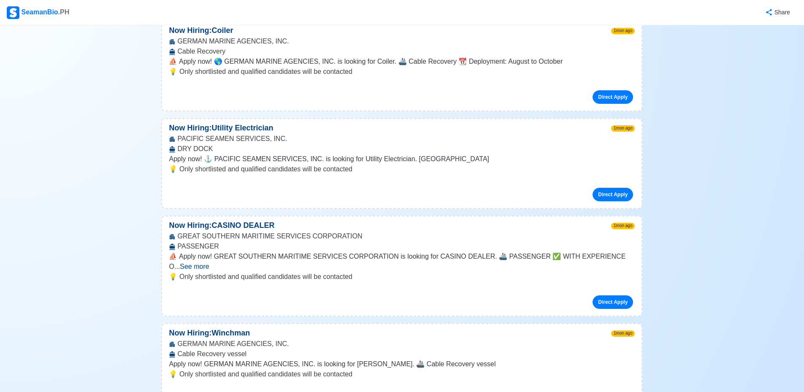
click at [209, 263] on span "See more" at bounding box center [194, 266] width 29 height 7
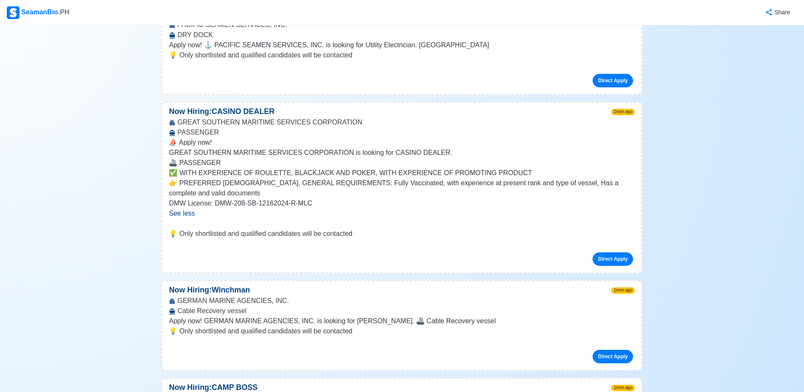
scroll to position [2153, 0]
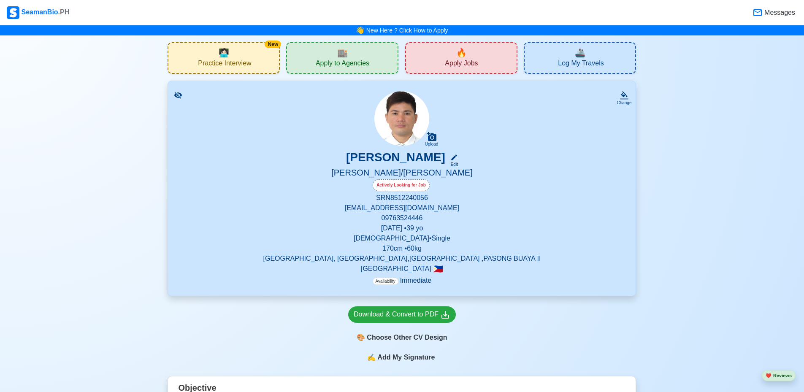
click at [352, 60] on span "Apply to Agencies" at bounding box center [343, 64] width 54 height 11
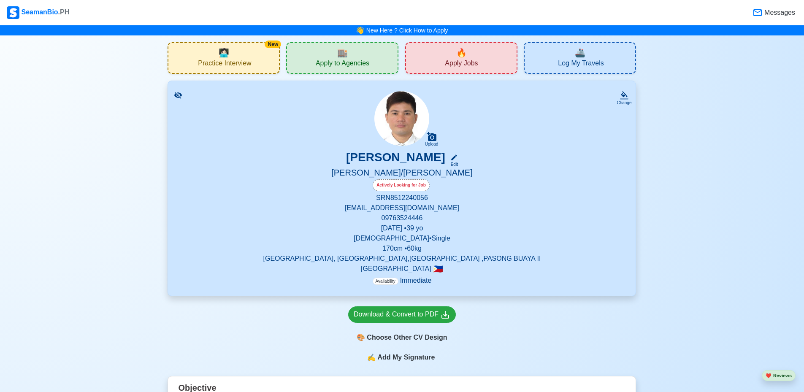
click at [614, 54] on div "🚢 Log My Travels" at bounding box center [580, 58] width 112 height 32
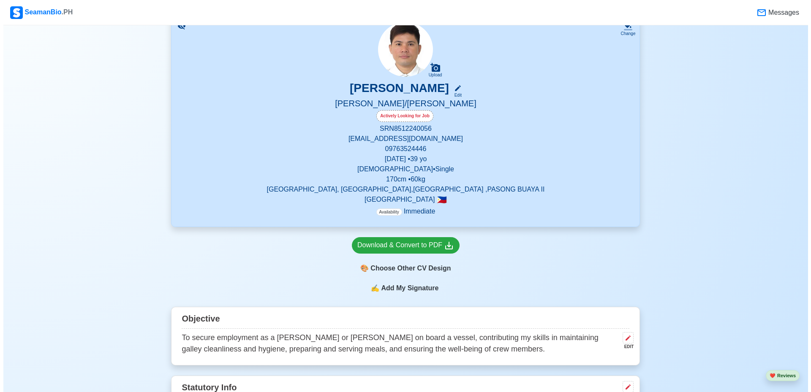
scroll to position [84, 0]
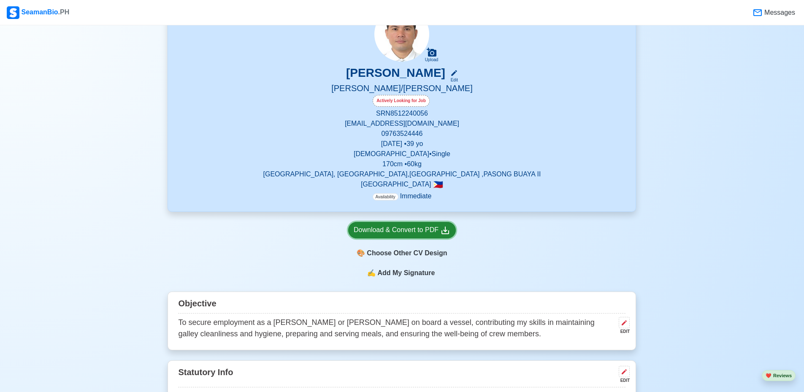
click at [423, 233] on div "Download & Convert to PDF" at bounding box center [402, 230] width 97 height 11
click at [392, 276] on span "Add My Signature" at bounding box center [406, 273] width 61 height 10
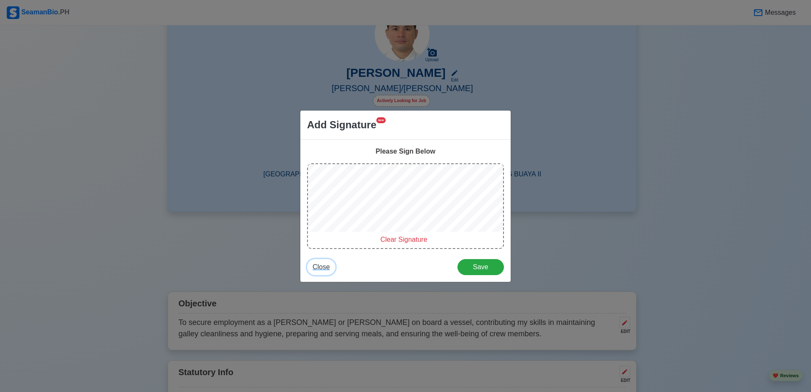
click at [321, 272] on button "Close" at bounding box center [321, 267] width 28 height 16
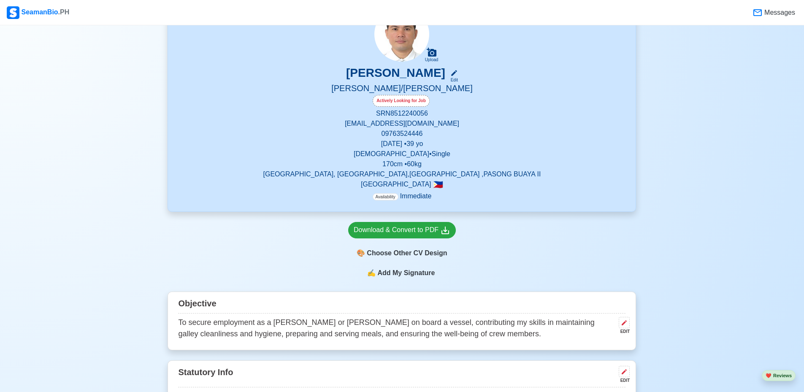
click at [395, 272] on span "Add My Signature" at bounding box center [406, 273] width 61 height 10
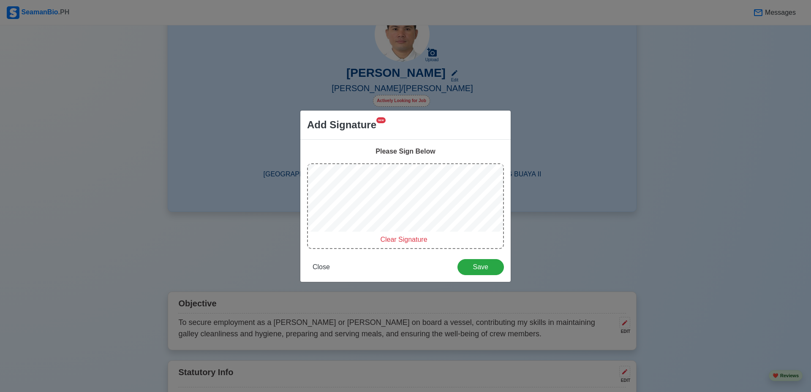
click at [409, 243] on span "Clear Signature" at bounding box center [403, 239] width 47 height 7
click at [393, 237] on span "Clear Signature" at bounding box center [403, 239] width 47 height 7
click at [420, 236] on div "Clear Signature" at bounding box center [405, 206] width 197 height 86
click at [410, 239] on span "Clear Signature" at bounding box center [403, 239] width 47 height 7
click at [397, 240] on span "Clear Signature" at bounding box center [403, 239] width 47 height 7
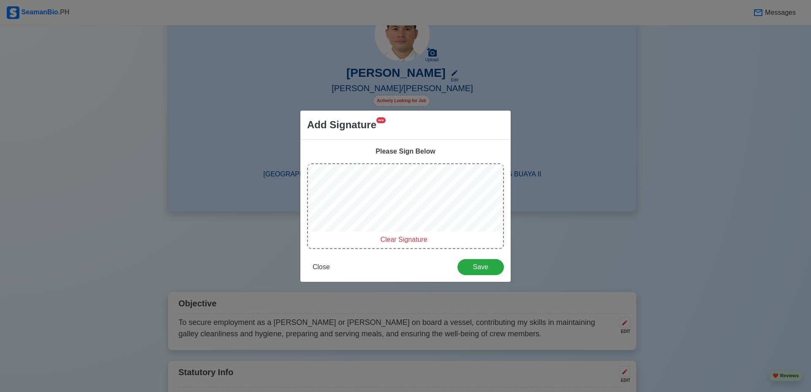
click at [394, 237] on span "Clear Signature" at bounding box center [403, 239] width 47 height 7
click at [397, 236] on span "Clear Signature" at bounding box center [403, 239] width 47 height 7
